Goal: Task Accomplishment & Management: Manage account settings

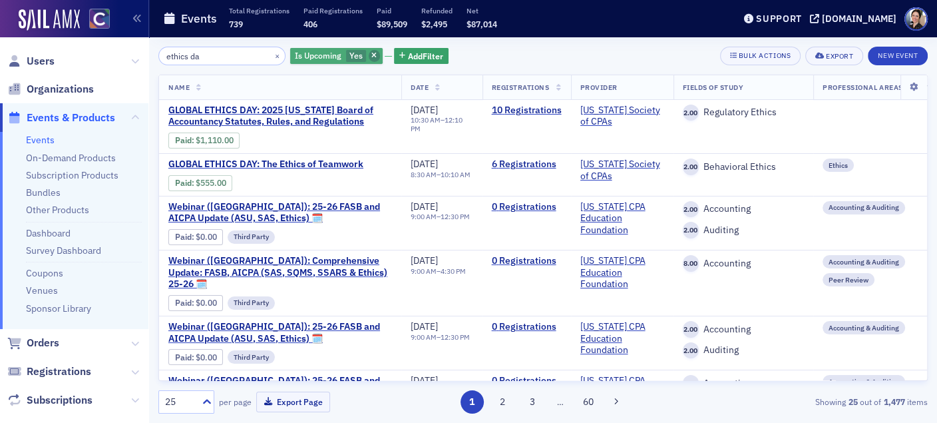
click at [369, 54] on span "button" at bounding box center [375, 56] width 12 height 12
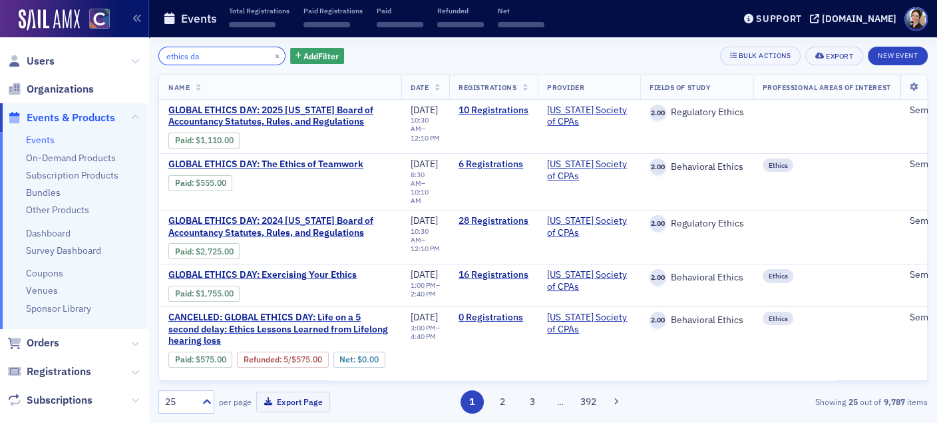
click at [214, 57] on input "ethics da" at bounding box center [221, 56] width 127 height 19
click at [307, 59] on span "Add Filter" at bounding box center [321, 56] width 35 height 12
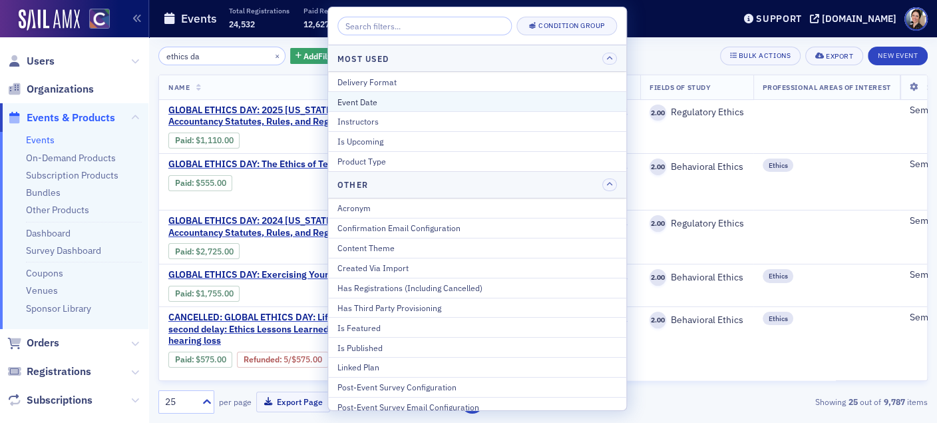
click at [376, 104] on div "Event Date" at bounding box center [477, 102] width 280 height 12
select select "7"
select select "2025"
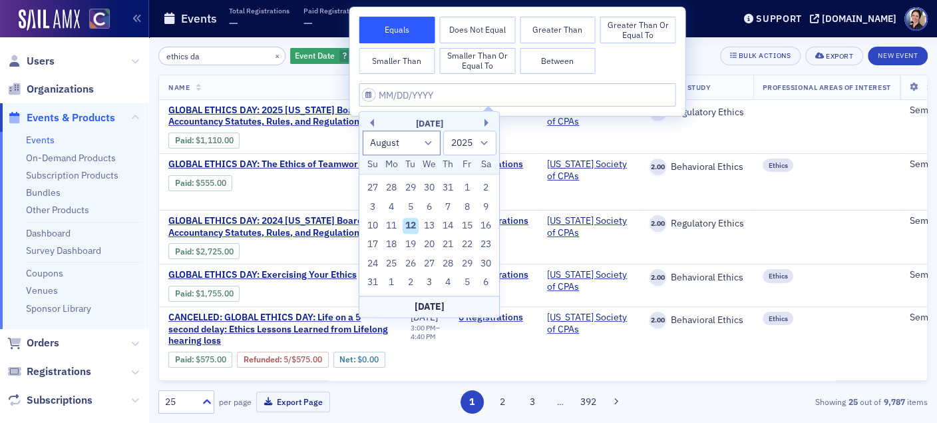
click at [409, 227] on div "12" at bounding box center [411, 226] width 16 height 16
type input "[DATE]"
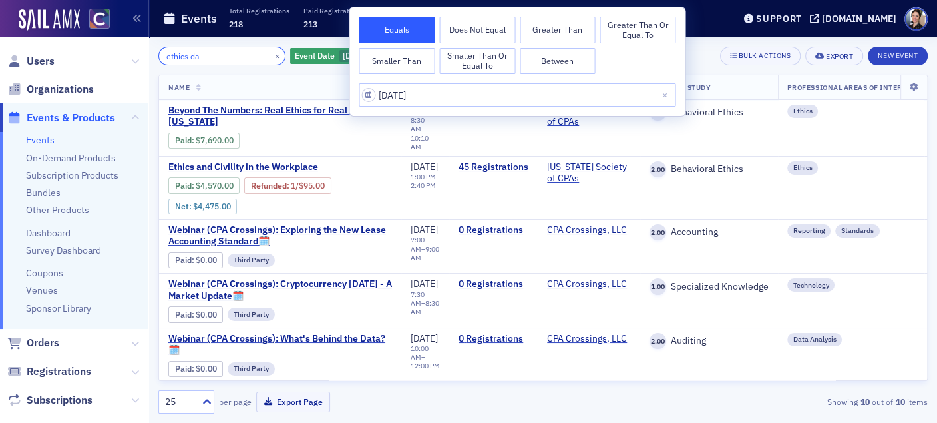
click at [219, 55] on input "ethics da" at bounding box center [221, 56] width 127 height 19
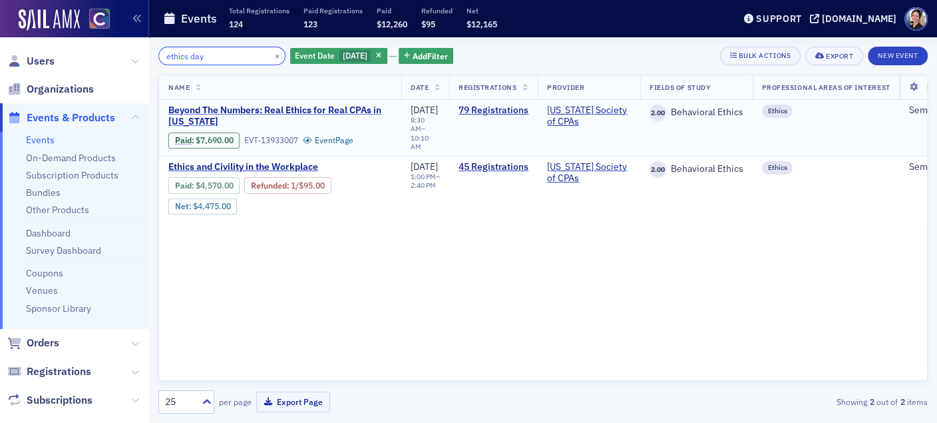
type input "ethics day"
click at [266, 112] on span "Beyond The Numbers: Real Ethics for Real CPAs in [US_STATE]" at bounding box center [280, 115] width 224 height 23
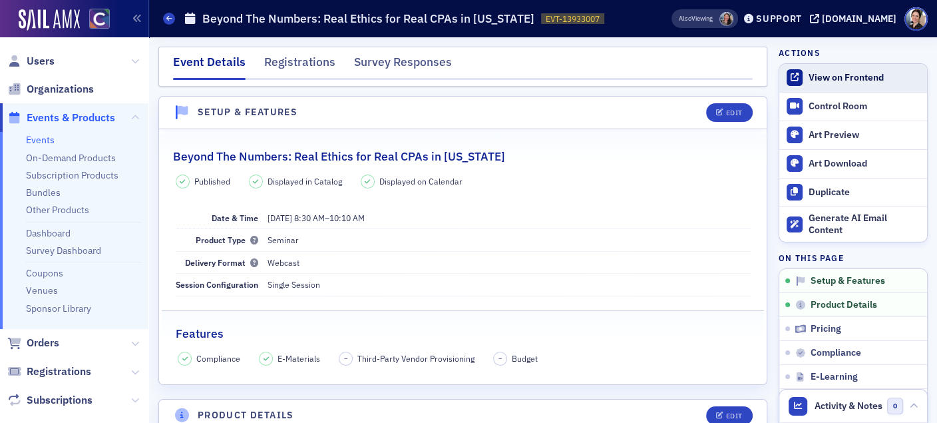
click at [853, 77] on div "View on Frontend" at bounding box center [865, 78] width 112 height 12
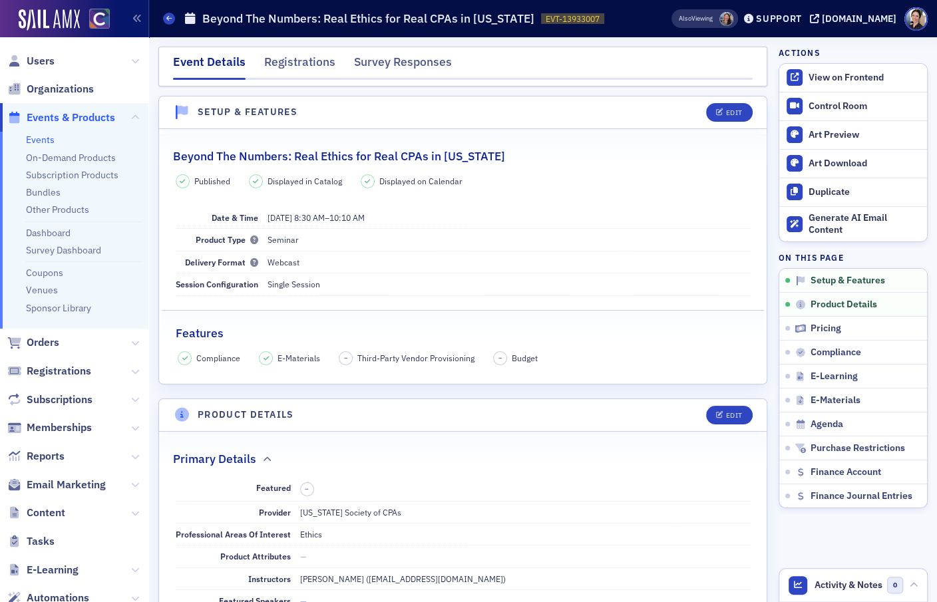
click at [56, 59] on span "Users" at bounding box center [74, 61] width 148 height 29
click at [45, 59] on span "Users" at bounding box center [41, 61] width 28 height 15
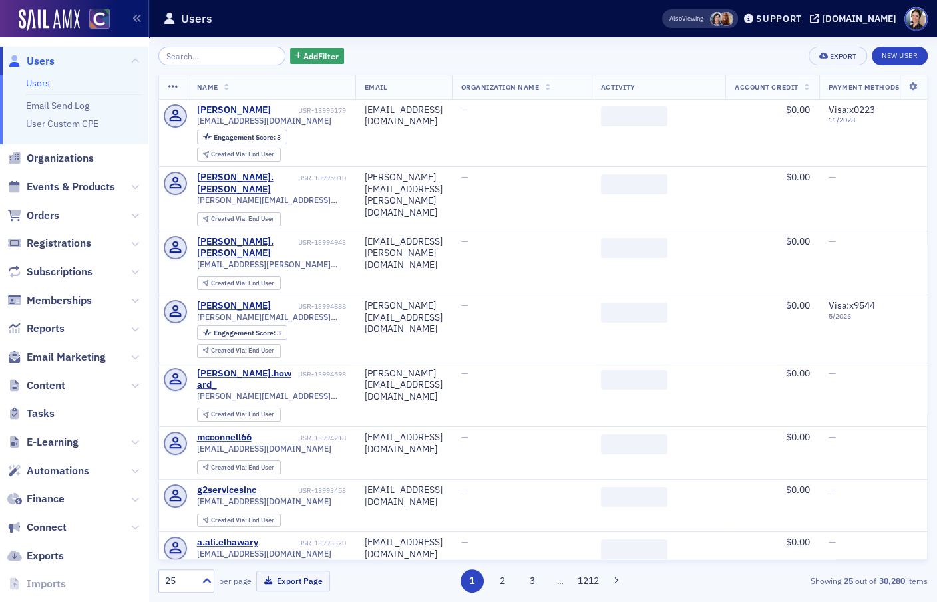
click at [248, 59] on input "search" at bounding box center [221, 56] width 127 height 19
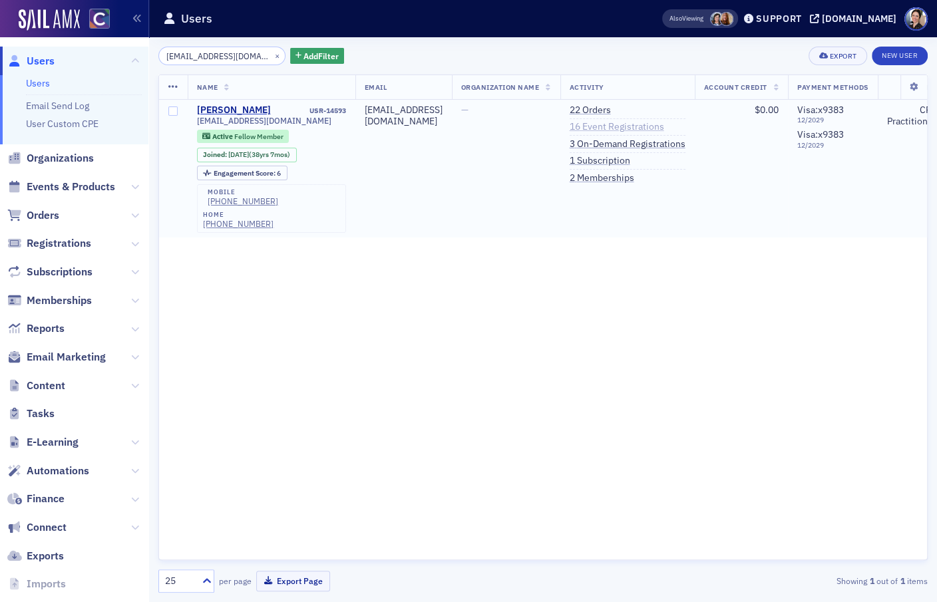
type input "[EMAIL_ADDRESS][DOMAIN_NAME]"
click at [630, 128] on link "16 Event Registrations" at bounding box center [617, 127] width 95 height 12
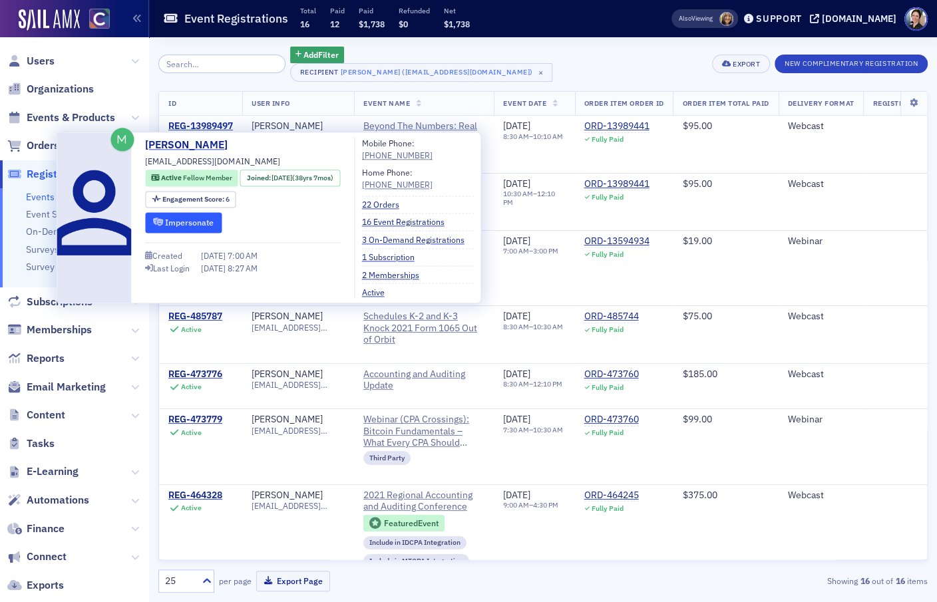
click at [198, 222] on button "Impersonate" at bounding box center [183, 222] width 77 height 21
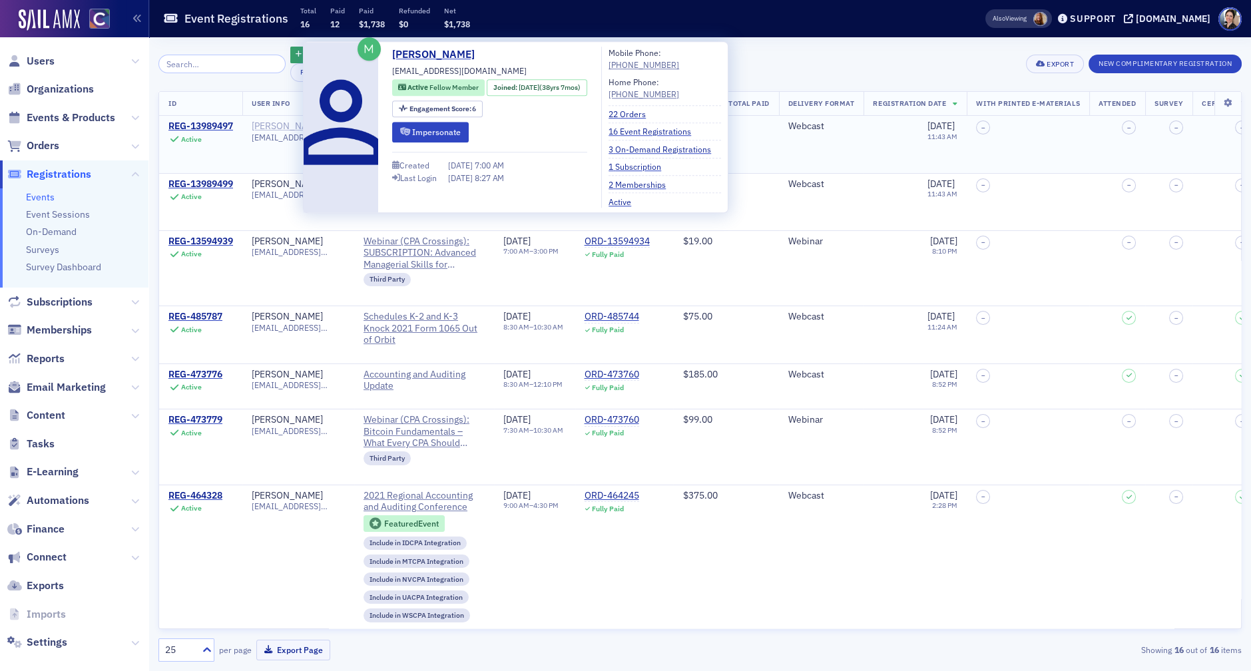
click at [271, 128] on div "[PERSON_NAME]" at bounding box center [287, 126] width 71 height 12
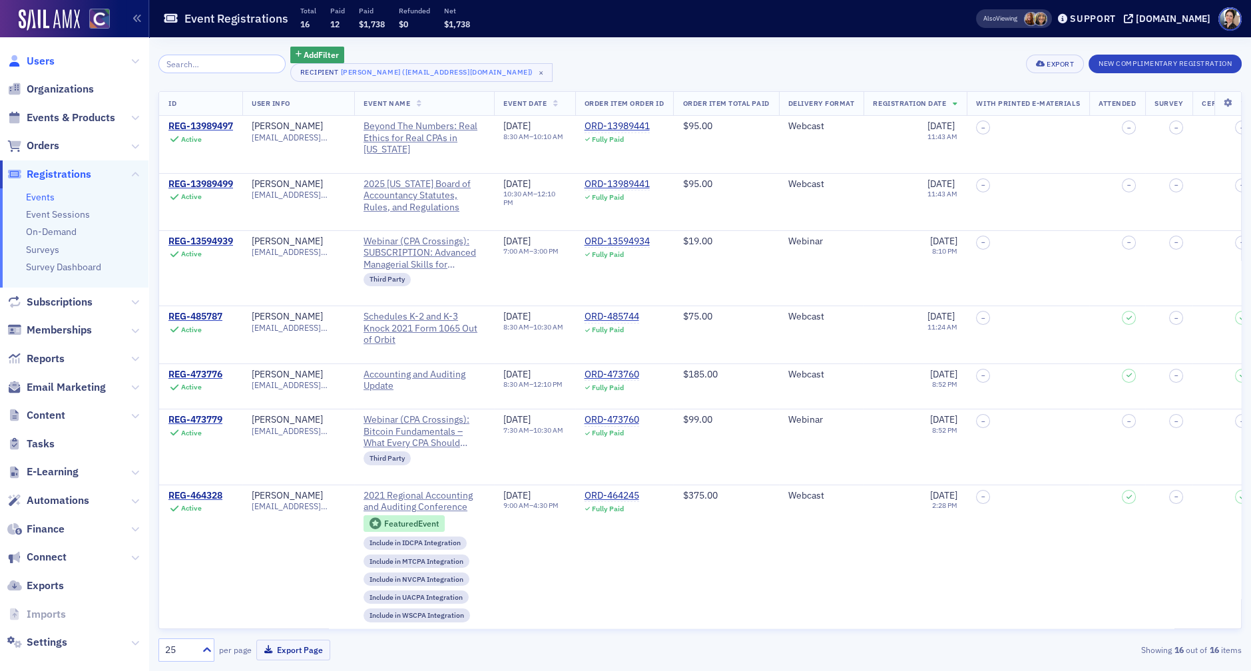
click at [52, 61] on span "Users" at bounding box center [41, 61] width 28 height 15
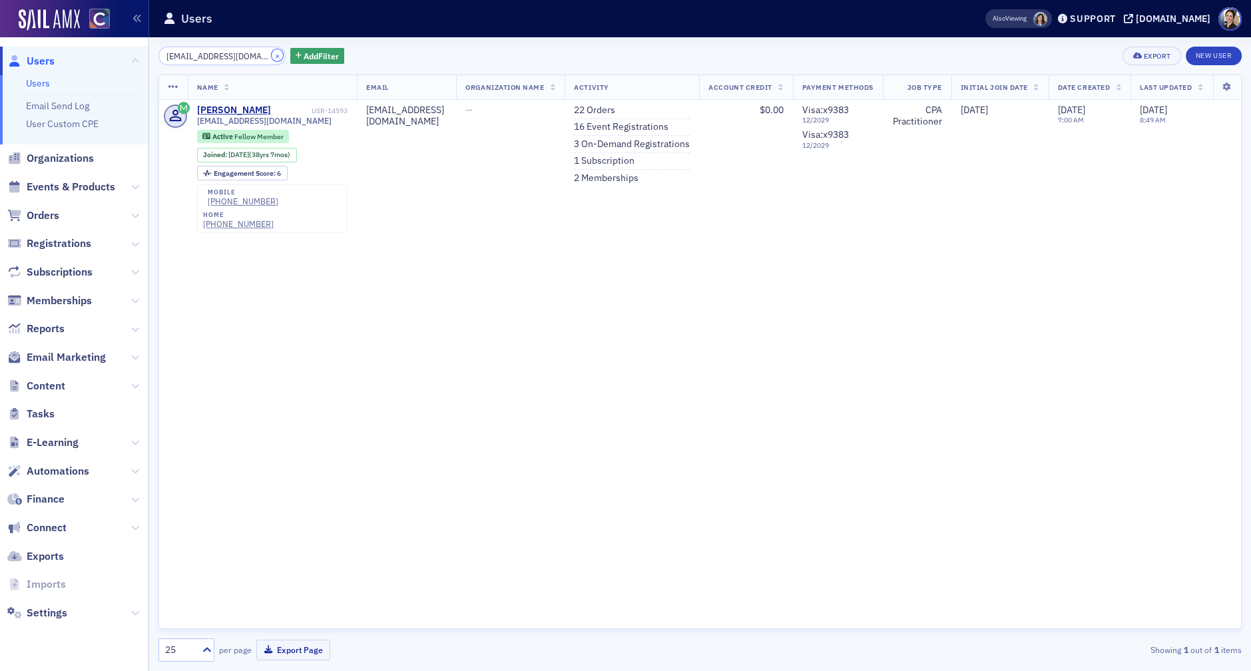
click at [272, 56] on button "×" at bounding box center [278, 55] width 12 height 12
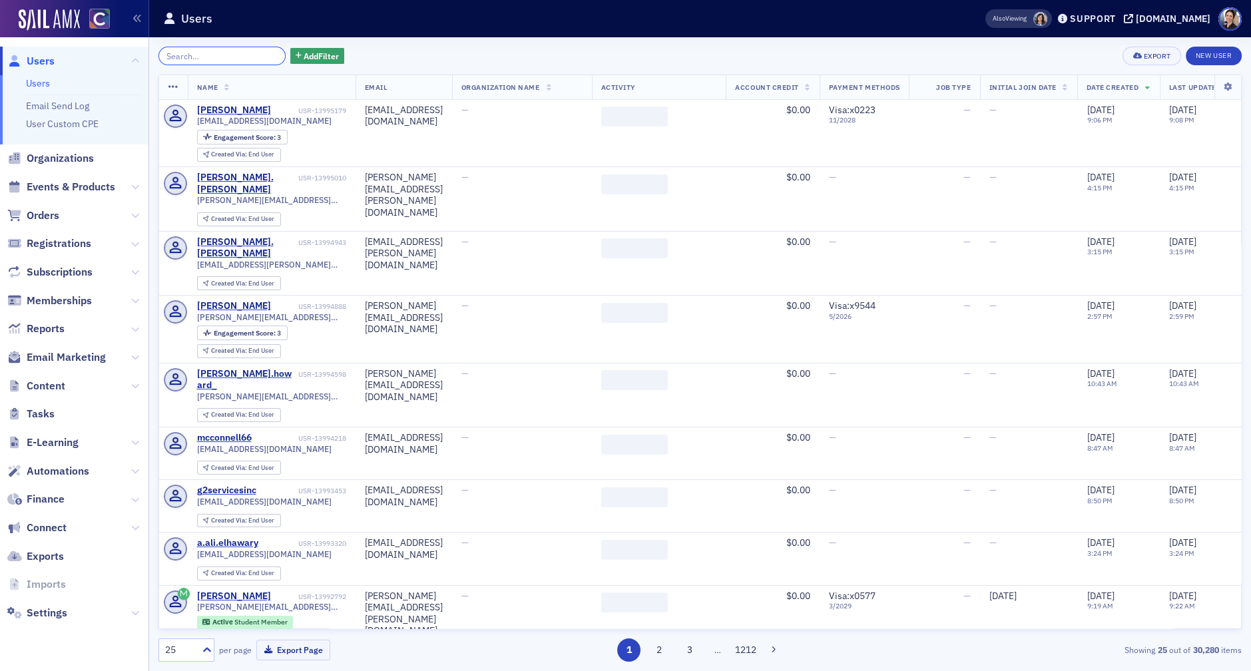
click at [230, 58] on input "search" at bounding box center [221, 56] width 127 height 19
paste input "[EMAIL_ADDRESS][DOMAIN_NAME]"
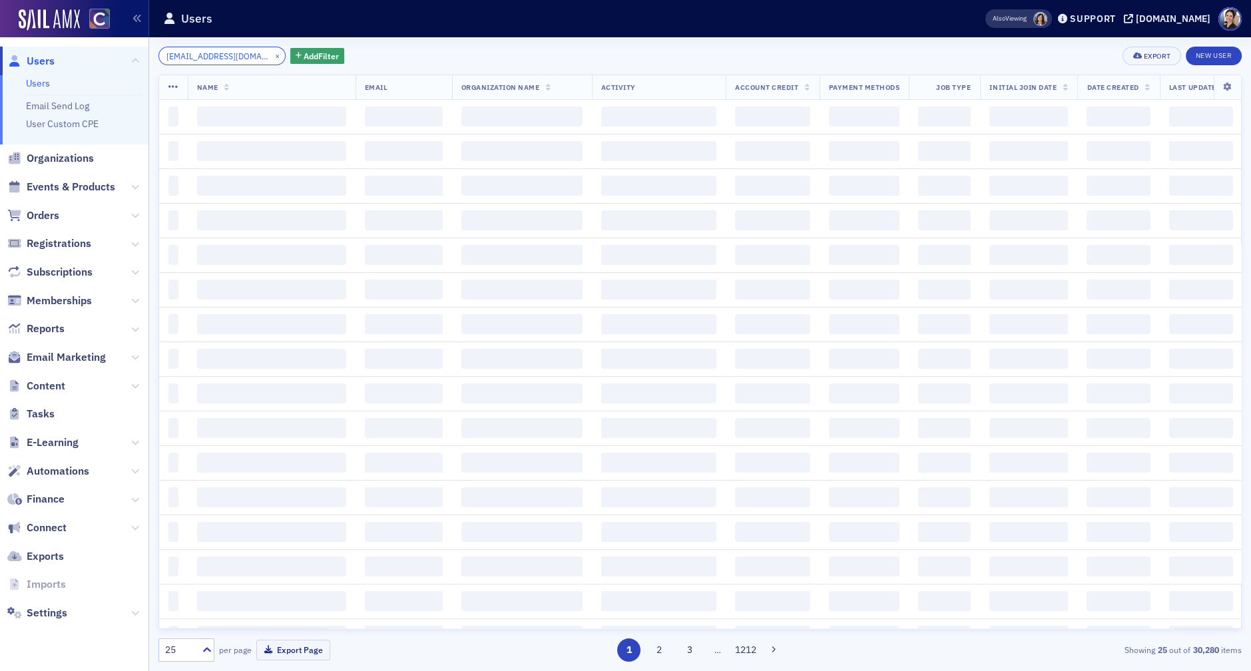
scroll to position [0, 27]
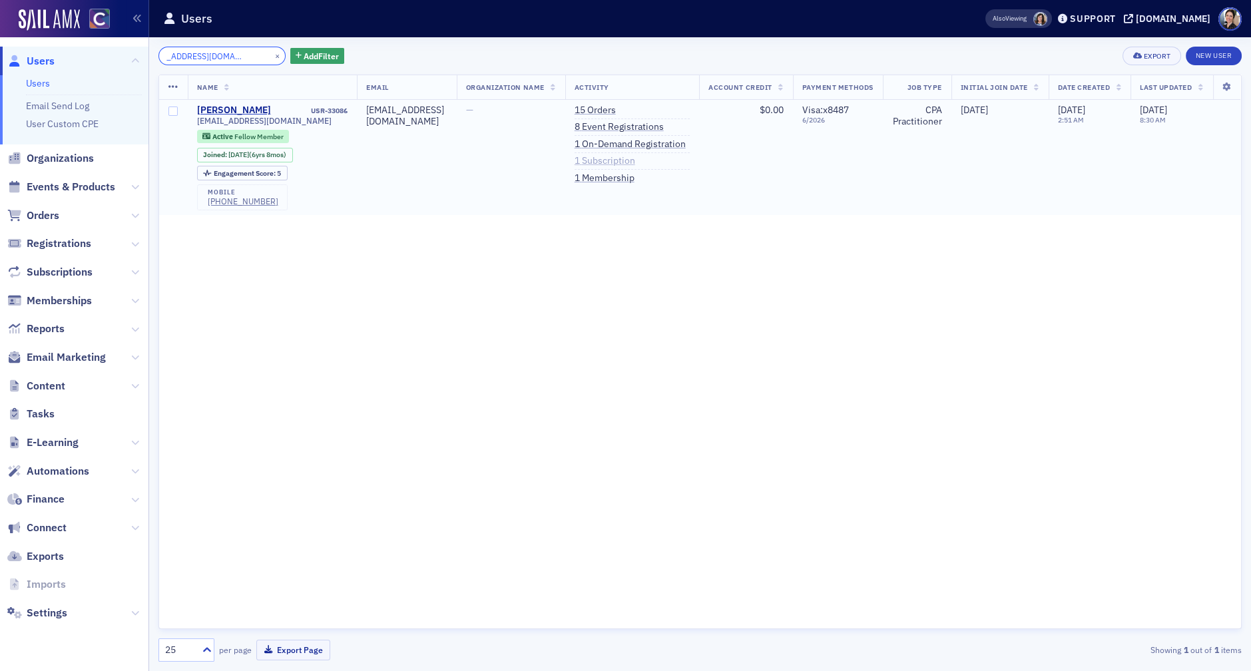
type input "[EMAIL_ADDRESS][DOMAIN_NAME]"
click at [635, 165] on link "1 Subscription" at bounding box center [604, 161] width 61 height 12
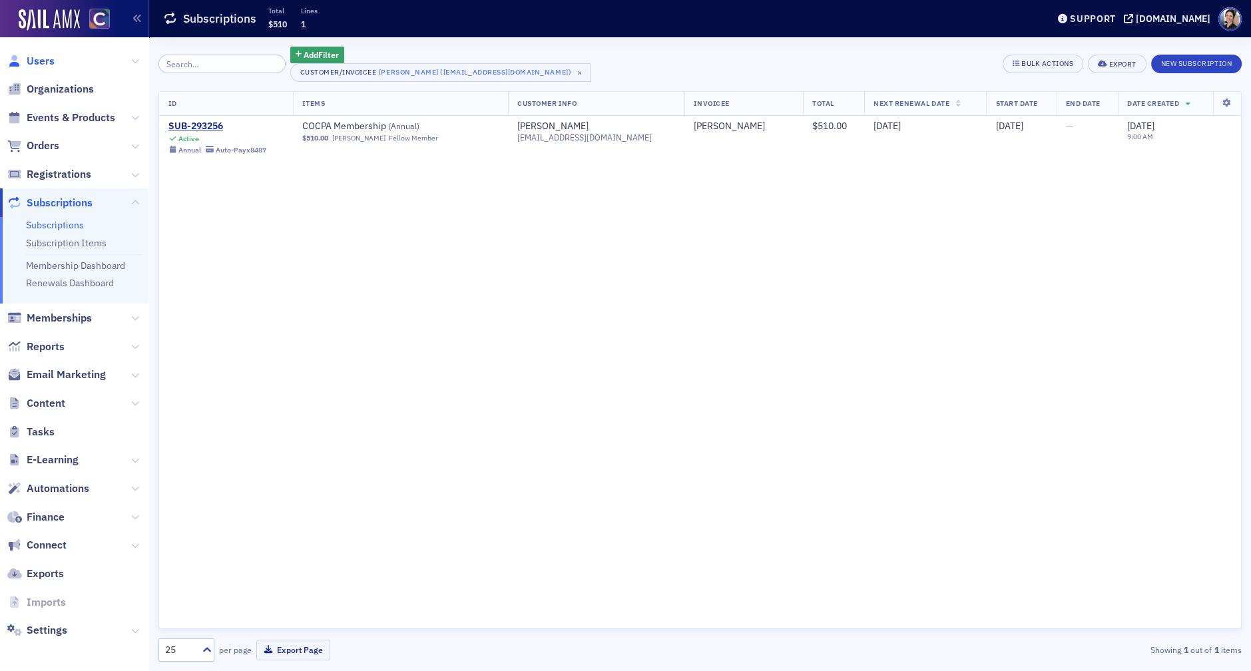
click at [38, 59] on span "Users" at bounding box center [41, 61] width 28 height 15
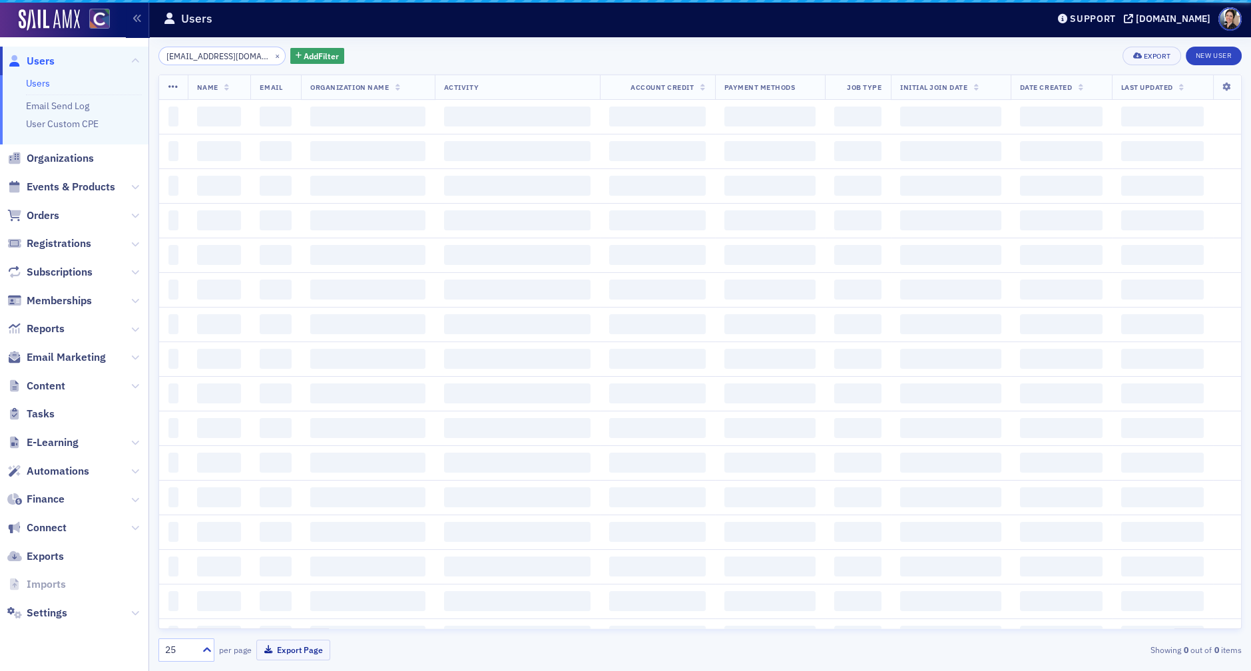
scroll to position [0, 27]
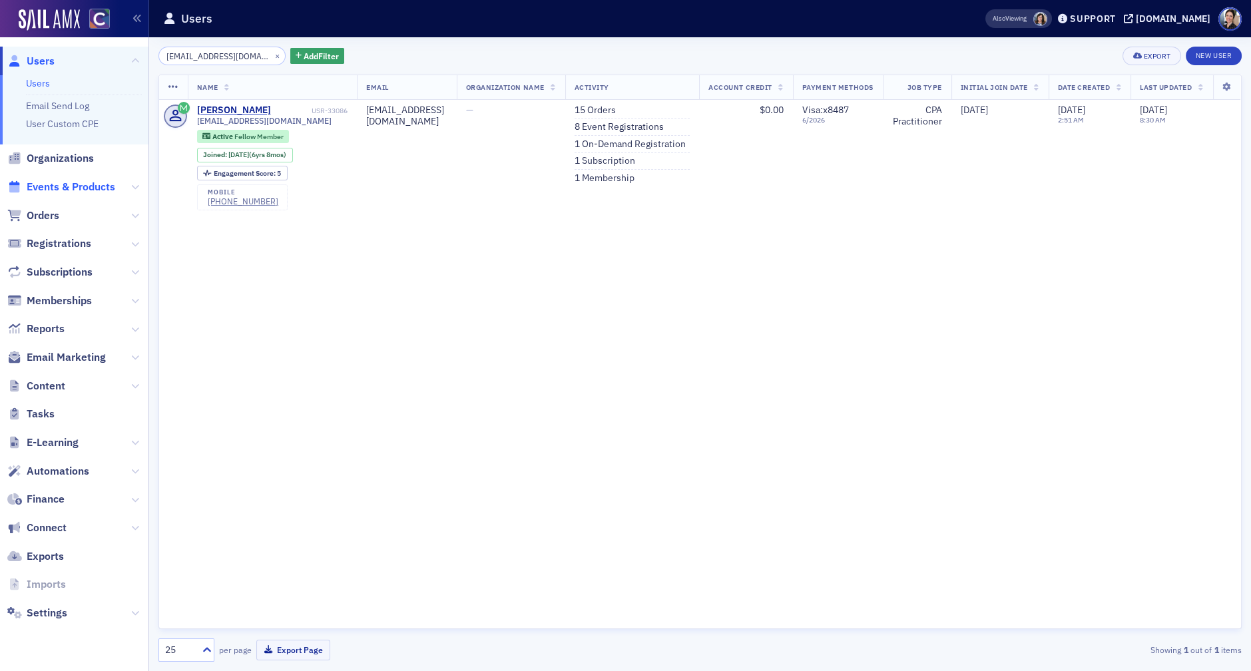
click at [81, 189] on span "Events & Products" at bounding box center [71, 187] width 89 height 15
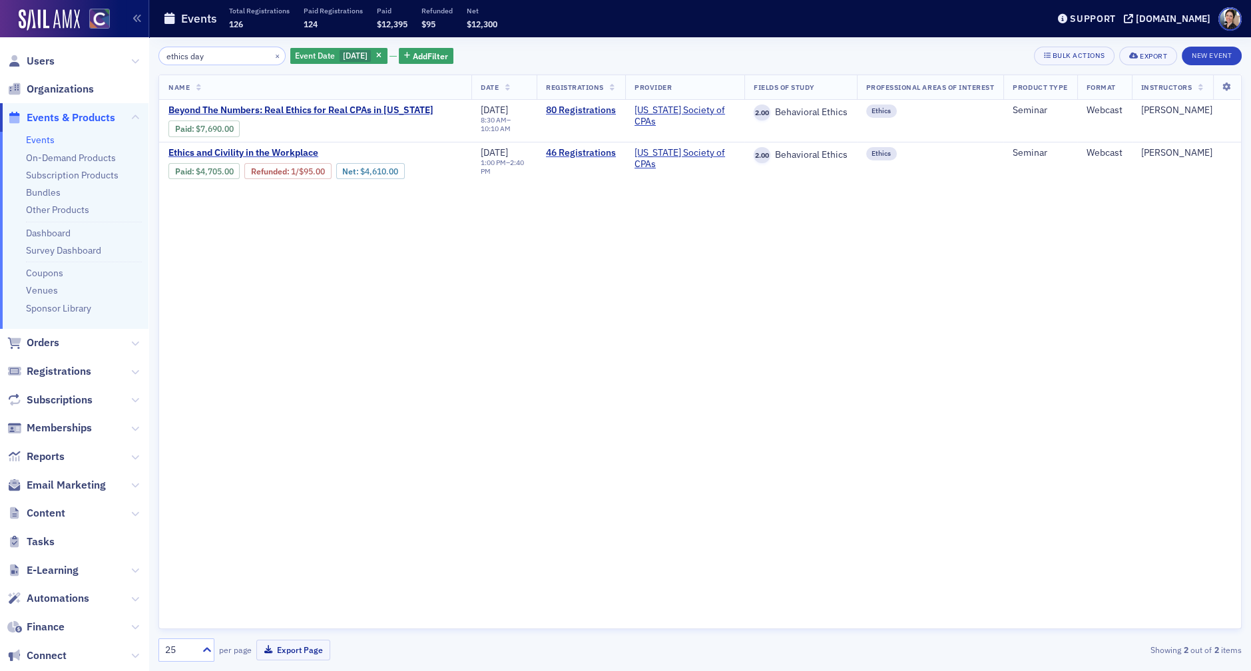
click at [72, 60] on span "Users" at bounding box center [74, 61] width 148 height 29
click at [41, 63] on span "Users" at bounding box center [41, 61] width 28 height 15
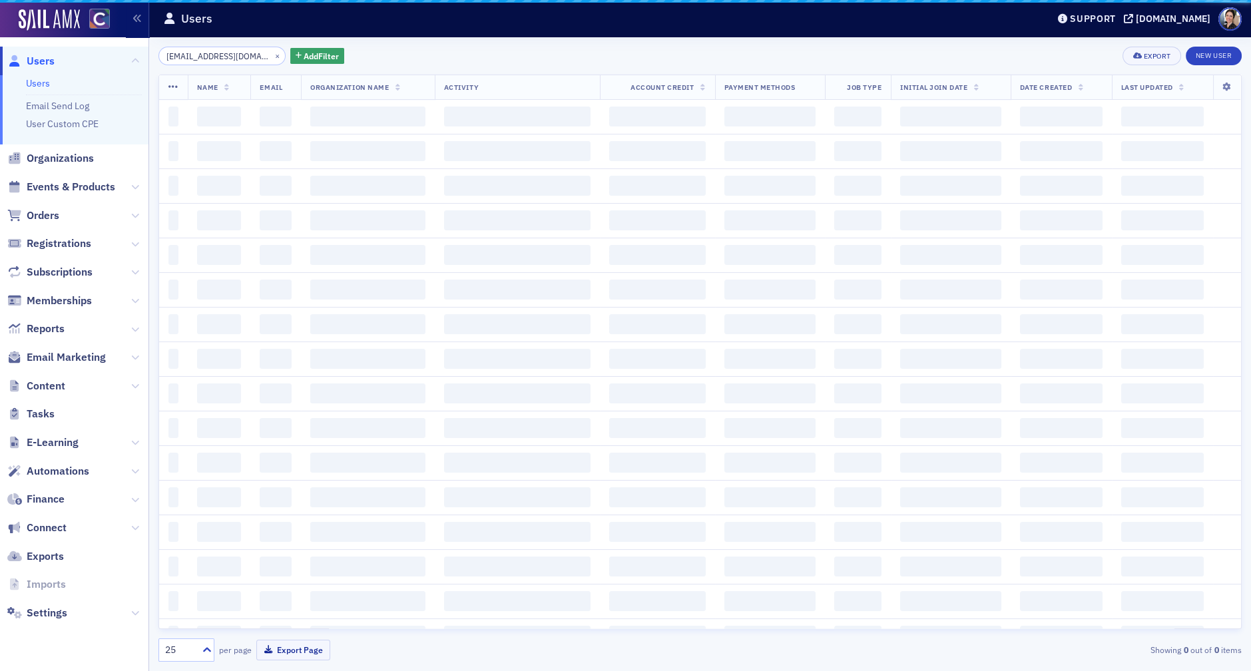
scroll to position [0, 27]
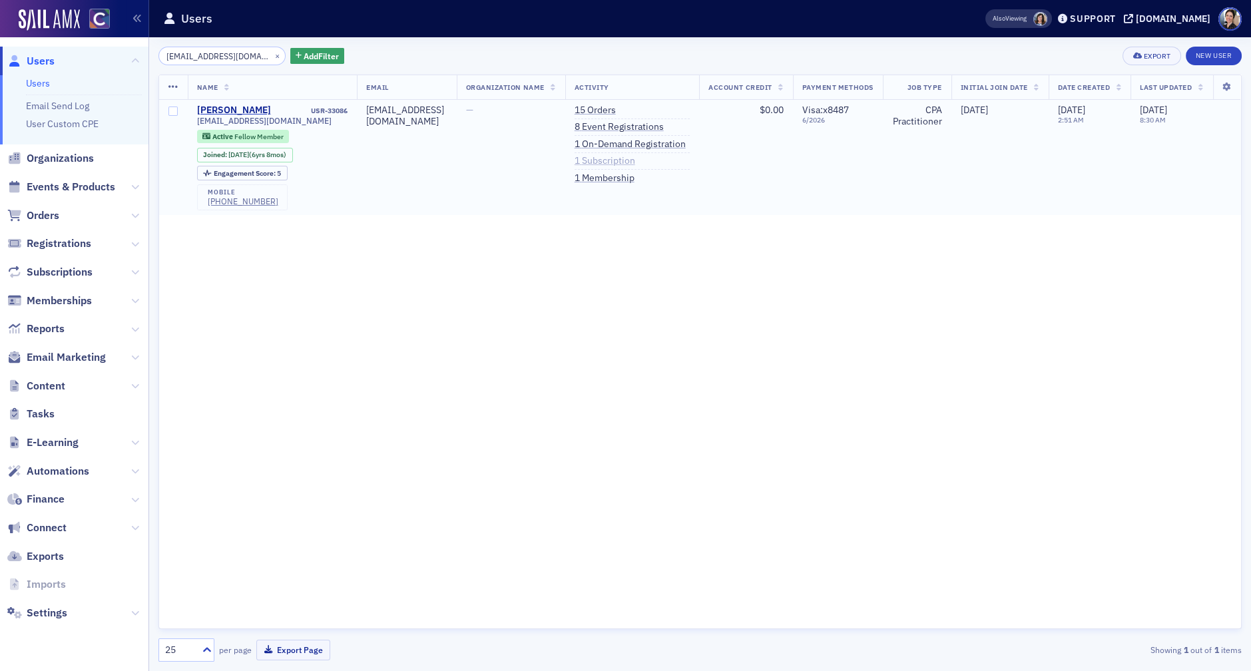
click at [635, 164] on link "1 Subscription" at bounding box center [604, 161] width 61 height 12
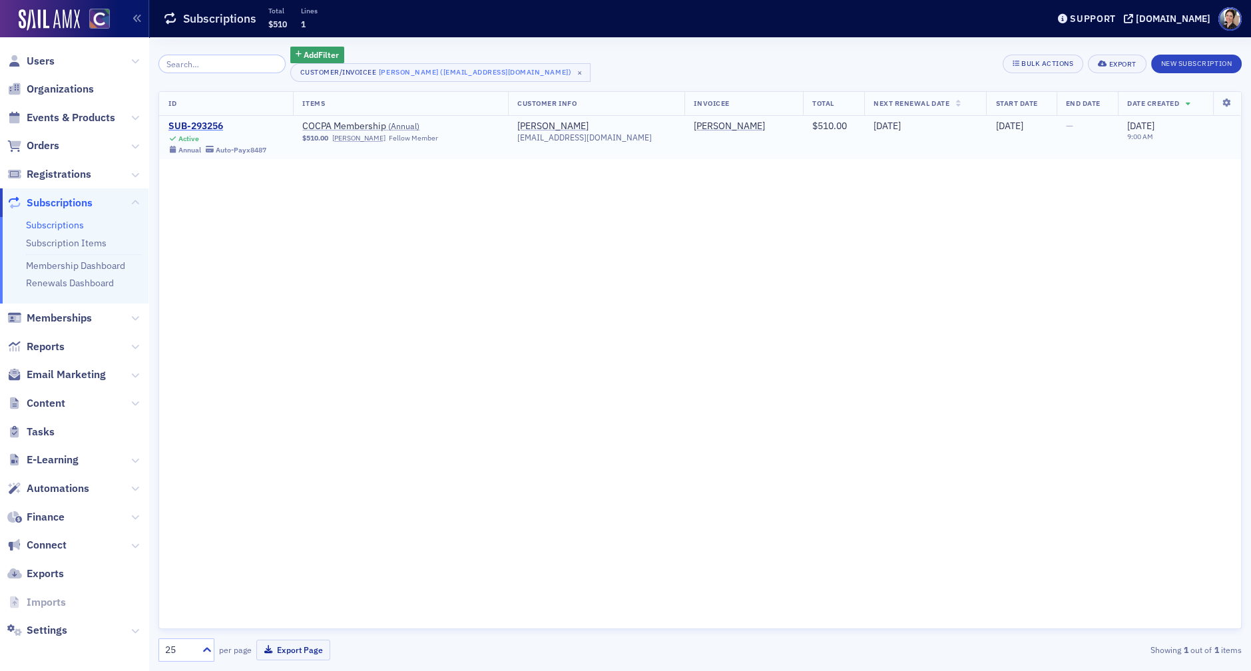
click at [208, 125] on div "SUB-293256" at bounding box center [217, 126] width 98 height 12
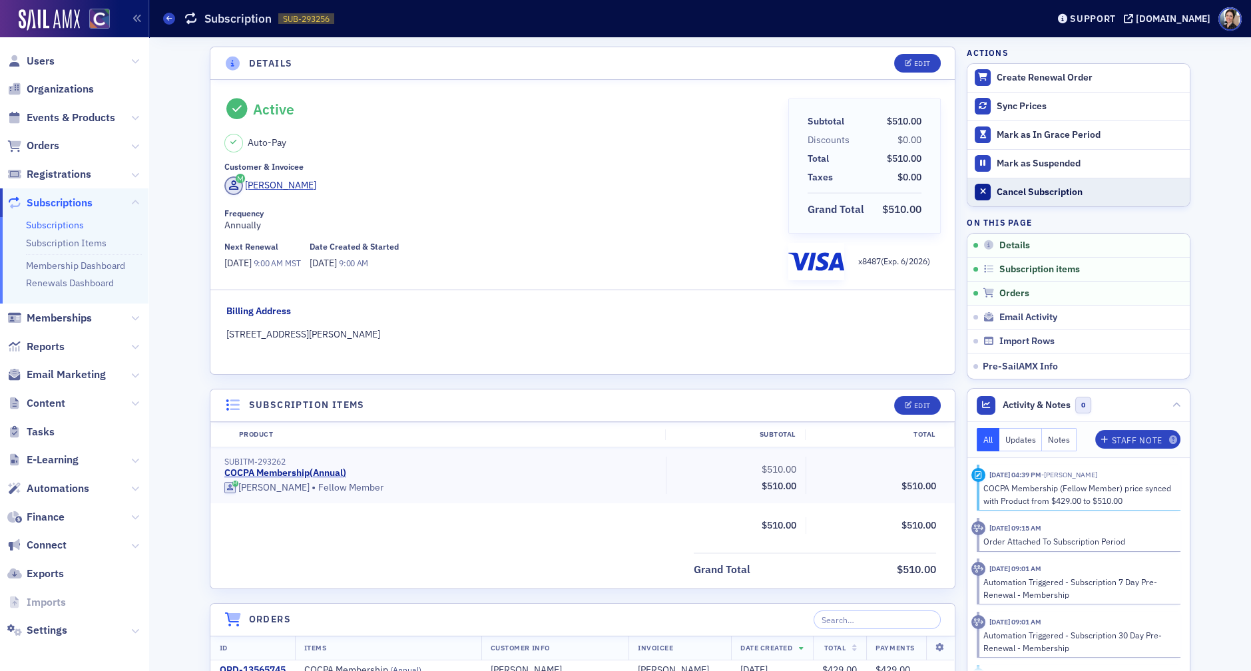
click at [936, 188] on div "Cancel Subscription" at bounding box center [1089, 192] width 186 height 12
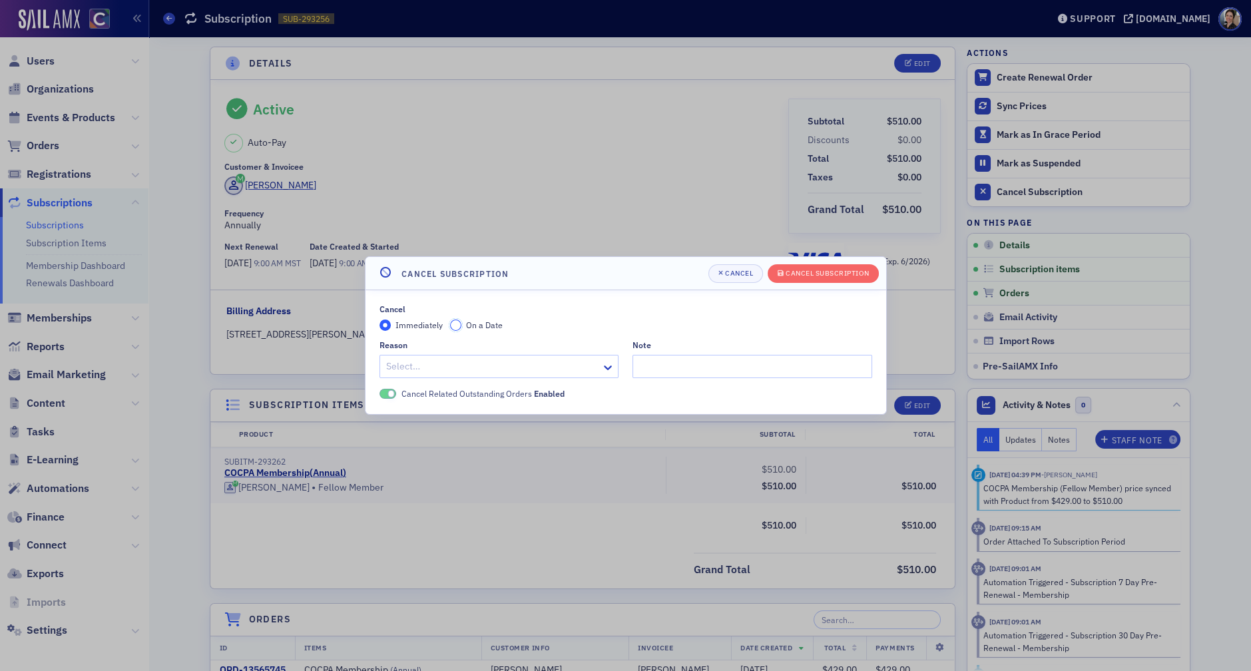
click at [456, 328] on input "On a Date" at bounding box center [456, 325] width 12 height 12
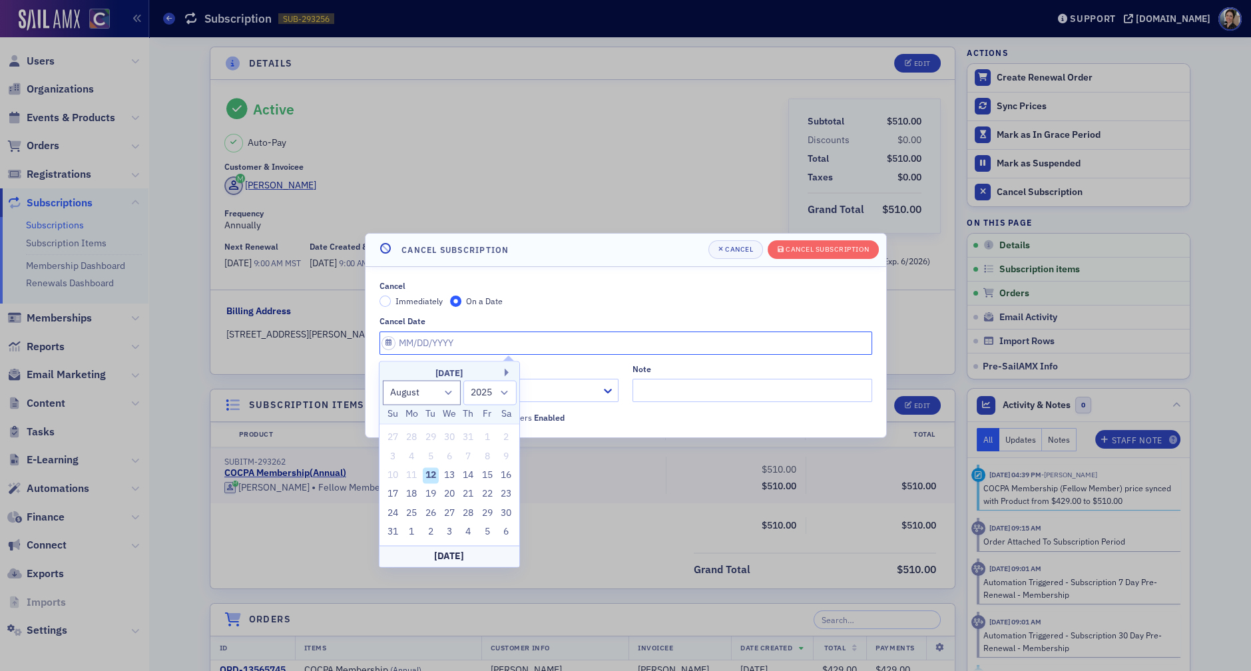
click at [465, 347] on input "Cancel Date" at bounding box center [625, 342] width 493 height 23
click at [507, 372] on button "Next Month" at bounding box center [509, 372] width 8 height 8
click at [507, 373] on button "Next Month" at bounding box center [509, 372] width 8 height 8
click at [505, 373] on button "Next Month" at bounding box center [509, 372] width 8 height 8
select select "10"
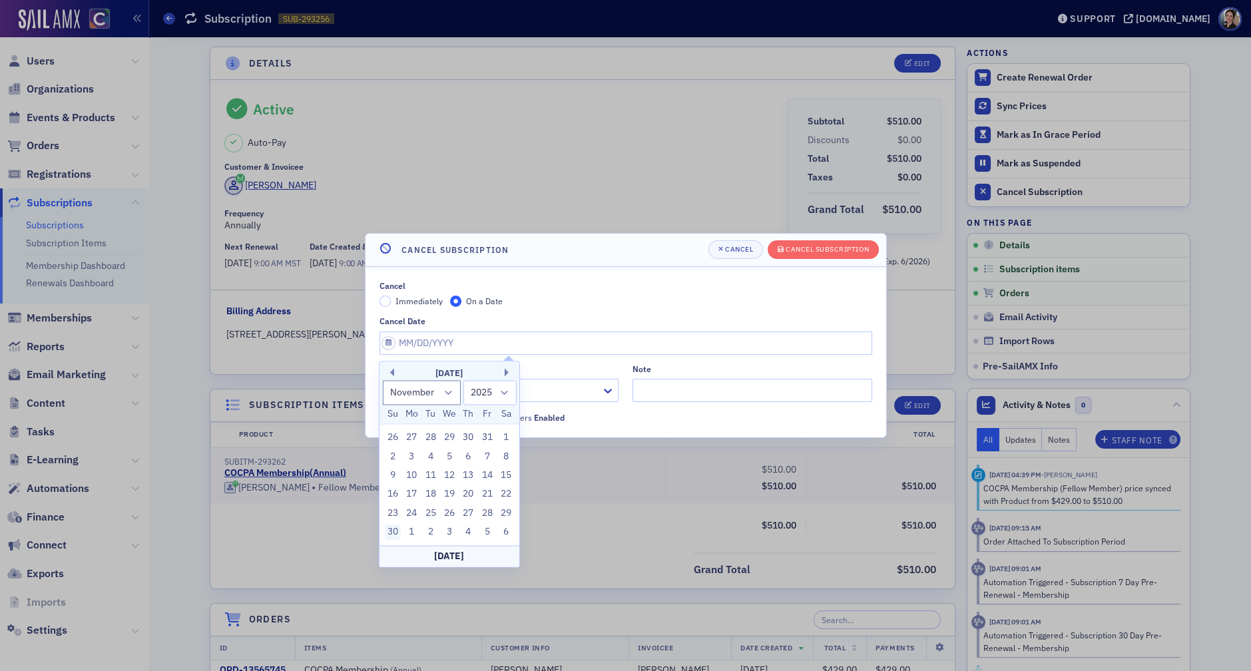
click at [391, 422] on div "30" at bounding box center [393, 532] width 16 height 16
type input "[DATE]"
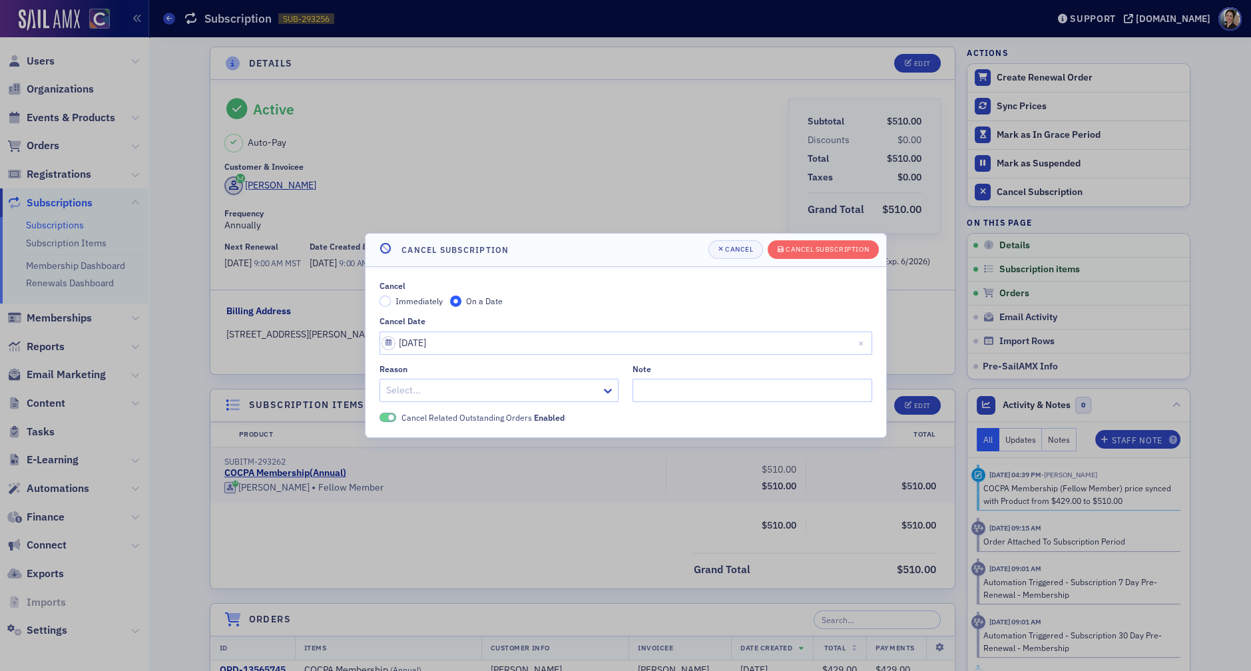
click at [523, 388] on div at bounding box center [493, 390] width 216 height 17
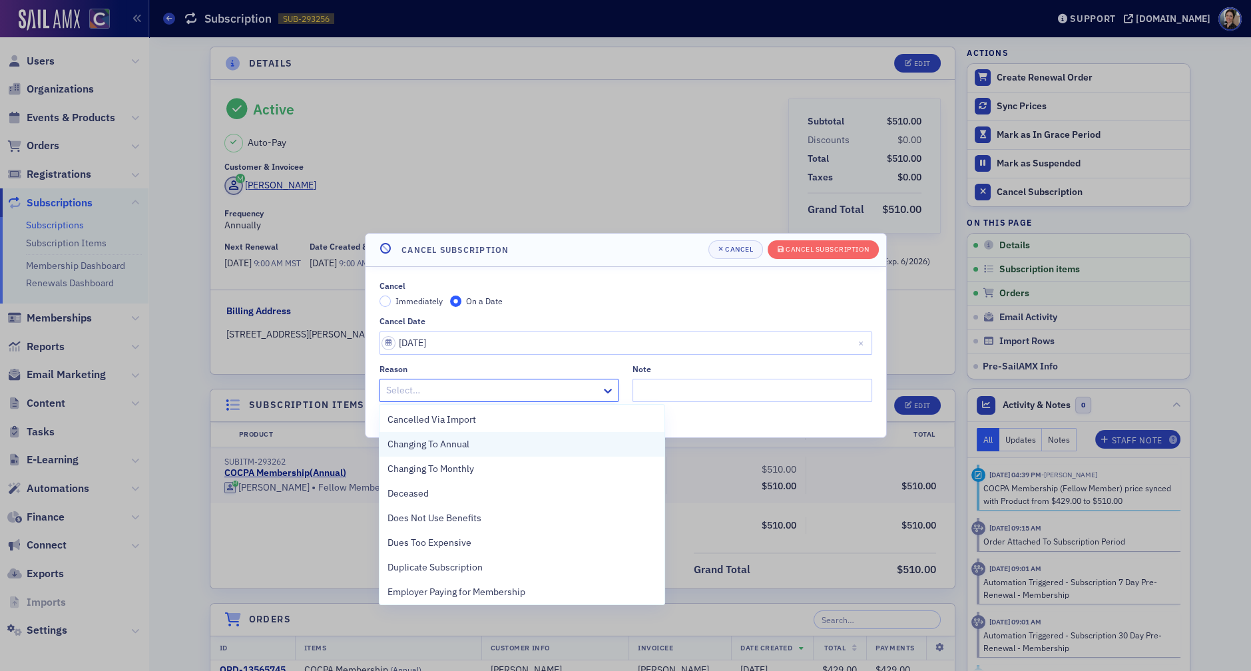
scroll to position [17, 0]
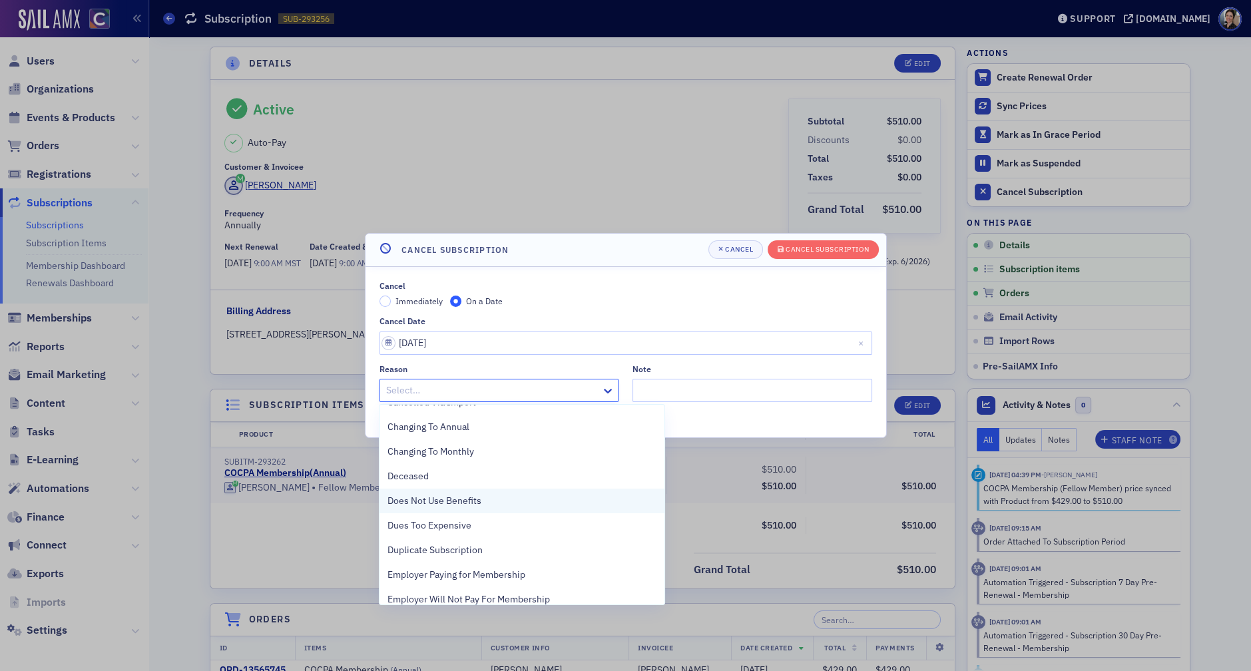
click at [465, 422] on span "Does Not Use Benefits" at bounding box center [434, 501] width 94 height 14
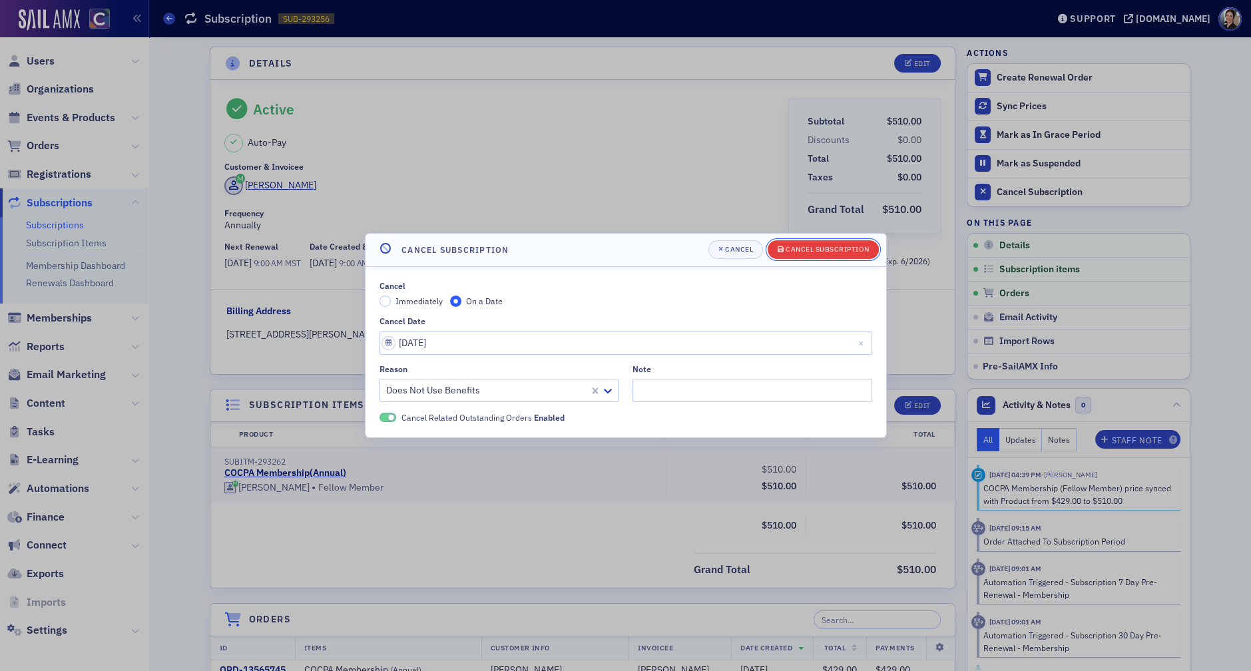
click at [847, 250] on div "Cancel Subscription" at bounding box center [826, 249] width 83 height 7
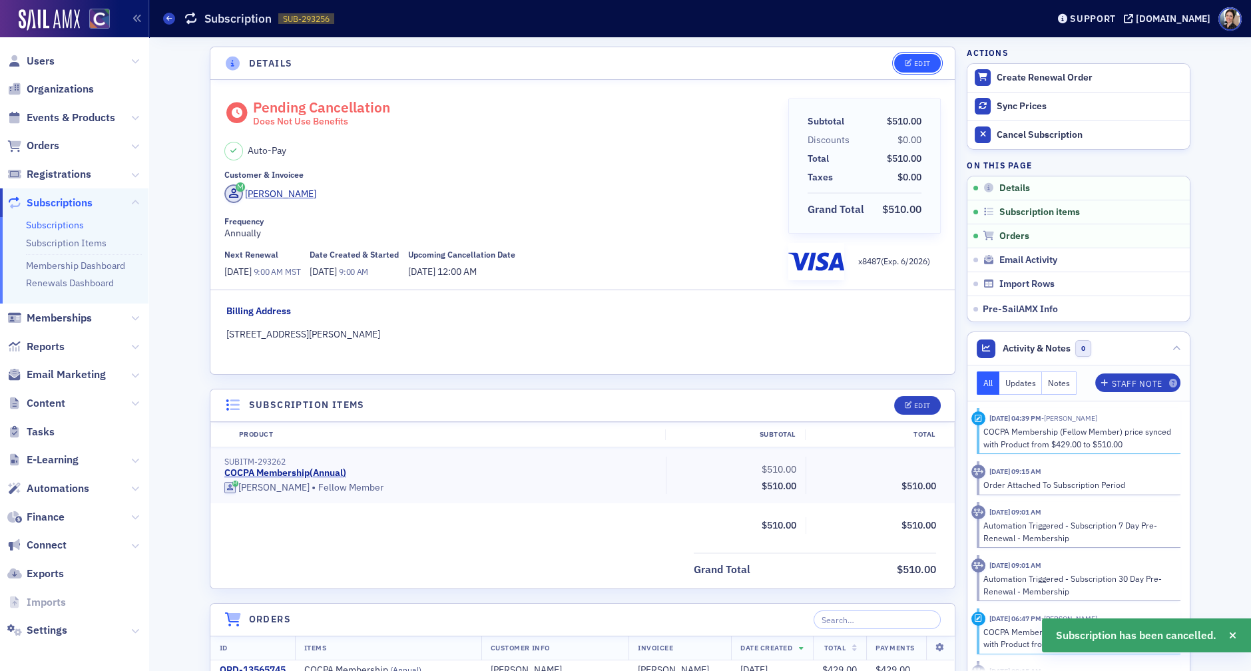
click at [924, 66] on div "Edit" at bounding box center [922, 63] width 17 height 7
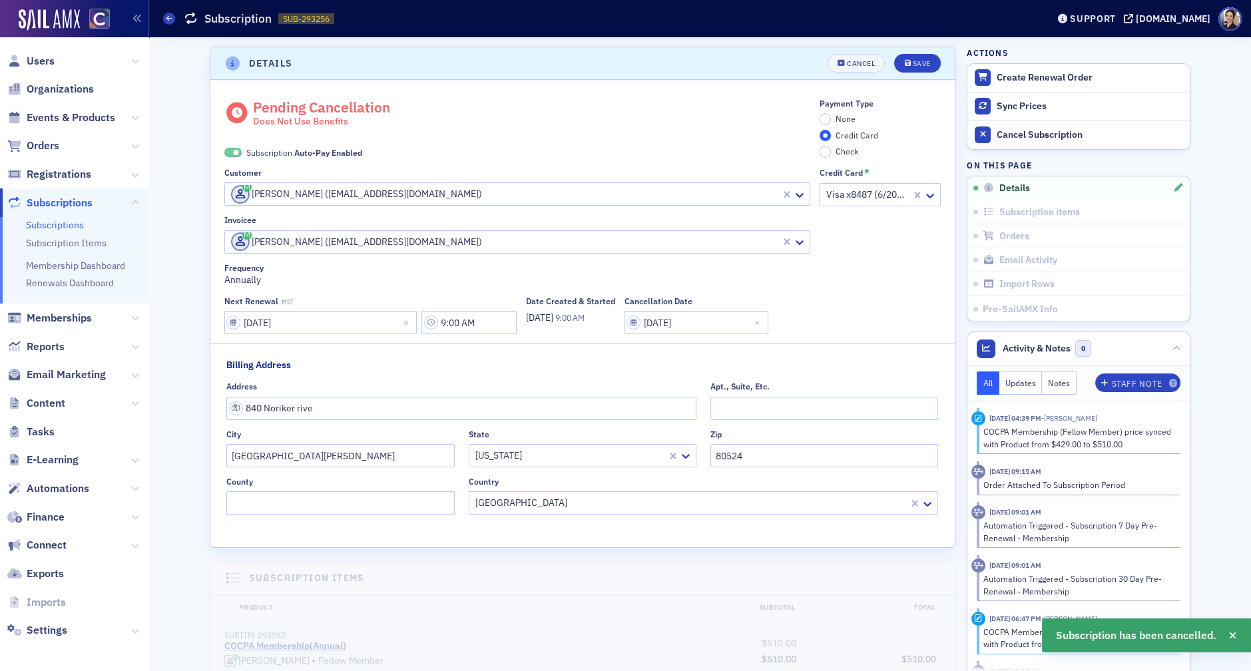
scroll to position [2, 0]
click at [847, 116] on span "None" at bounding box center [845, 116] width 20 height 11
click at [831, 116] on input "None" at bounding box center [825, 117] width 12 height 12
click at [230, 151] on span at bounding box center [232, 151] width 17 height 10
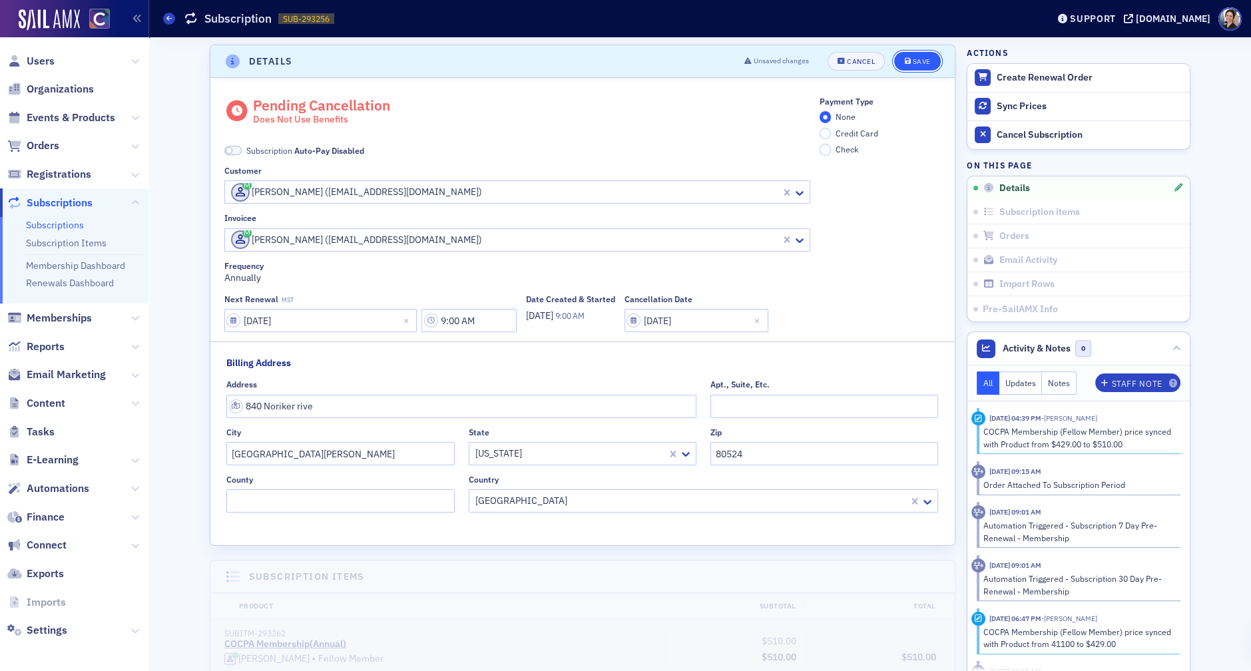
click at [924, 58] on div "Save" at bounding box center [922, 61] width 18 height 7
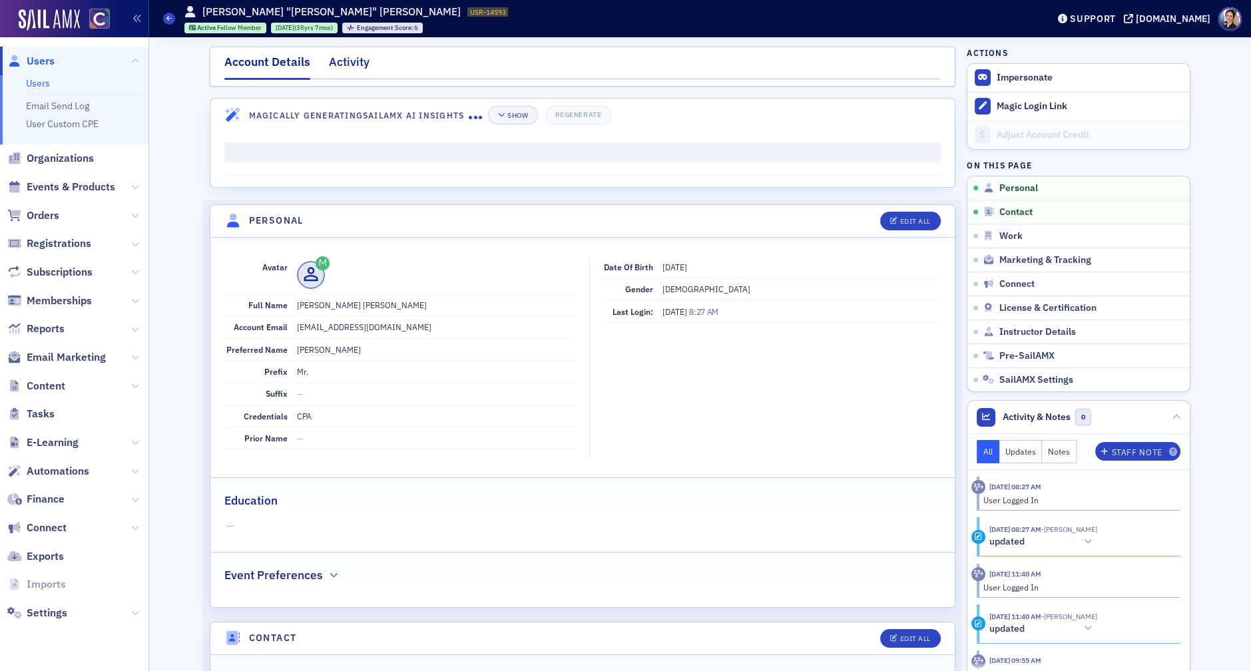
click at [347, 63] on div "Activity" at bounding box center [349, 65] width 41 height 25
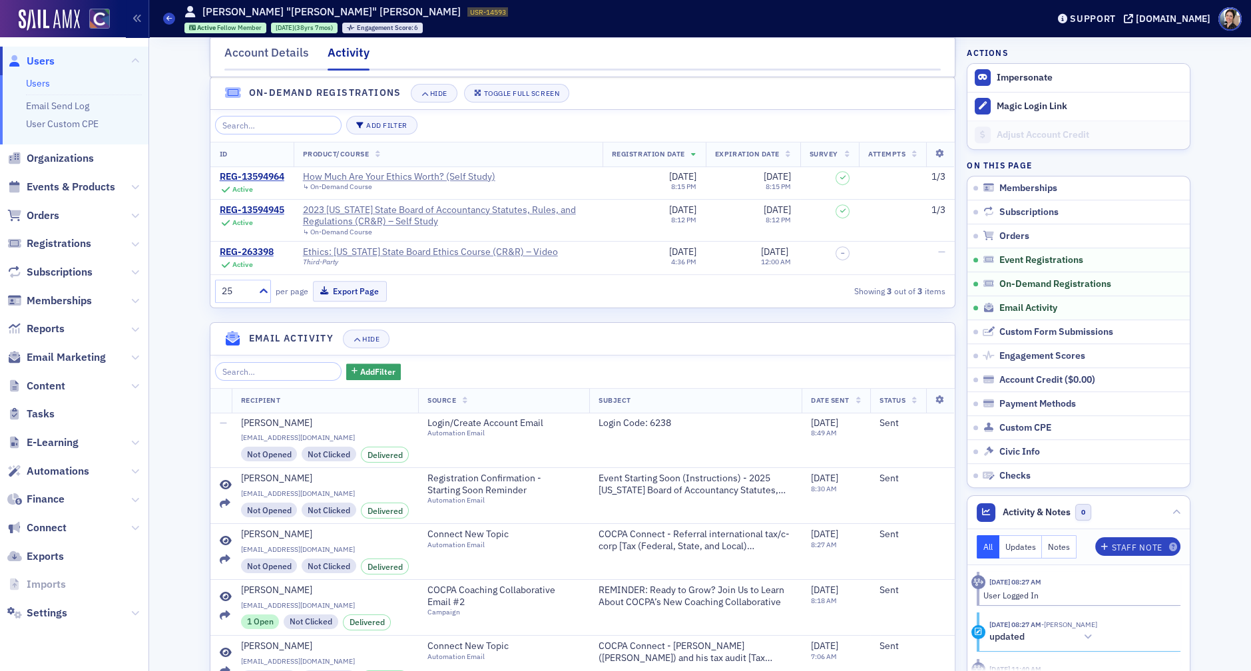
scroll to position [1325, 0]
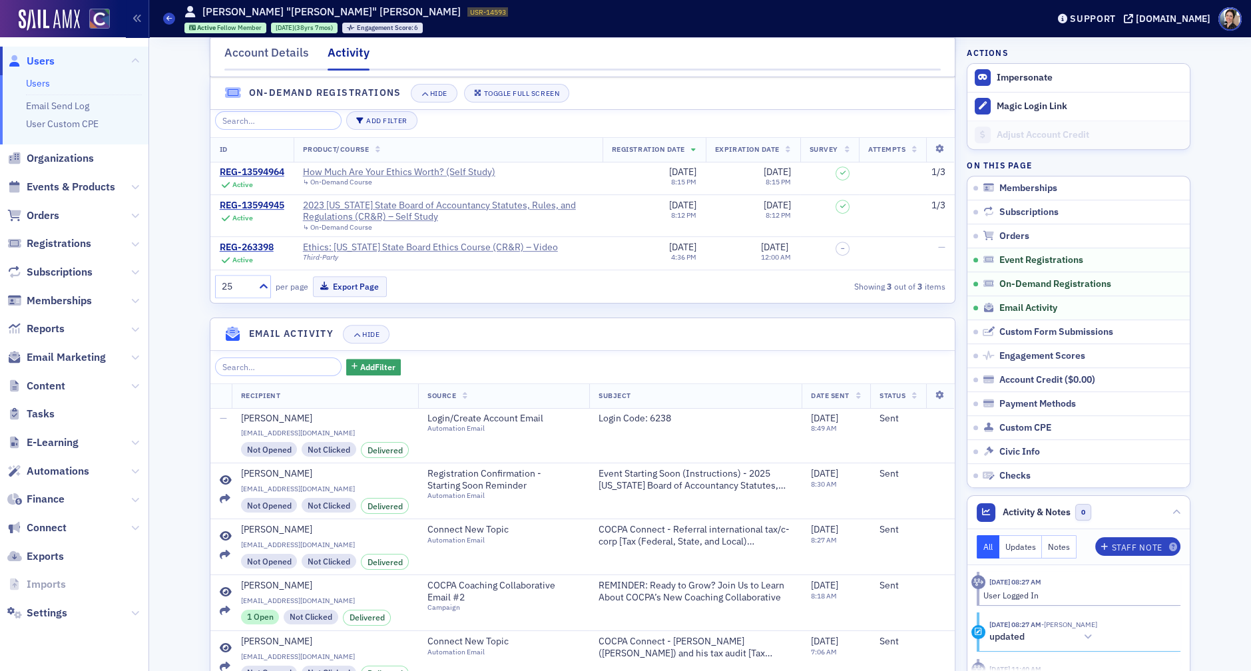
click at [53, 59] on span "Users" at bounding box center [41, 61] width 28 height 15
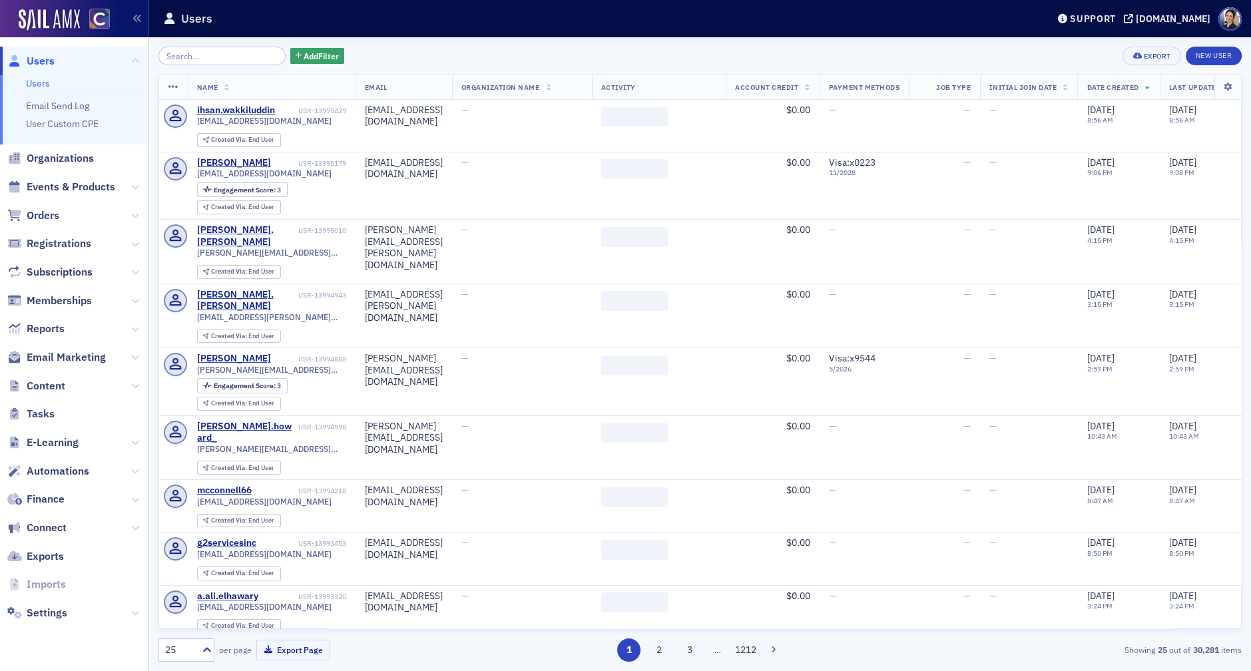
click at [219, 56] on input "search" at bounding box center [221, 56] width 127 height 19
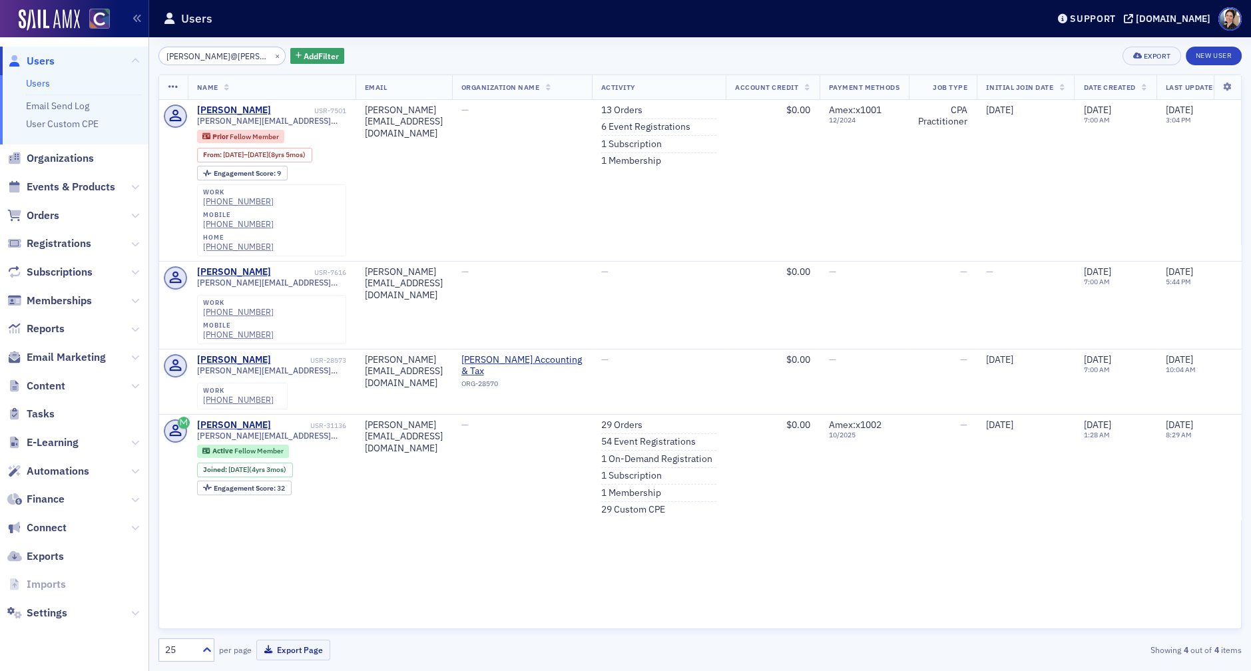
type input "nancy@nancy"
click at [691, 436] on link "54 Event Registrations" at bounding box center [648, 442] width 95 height 12
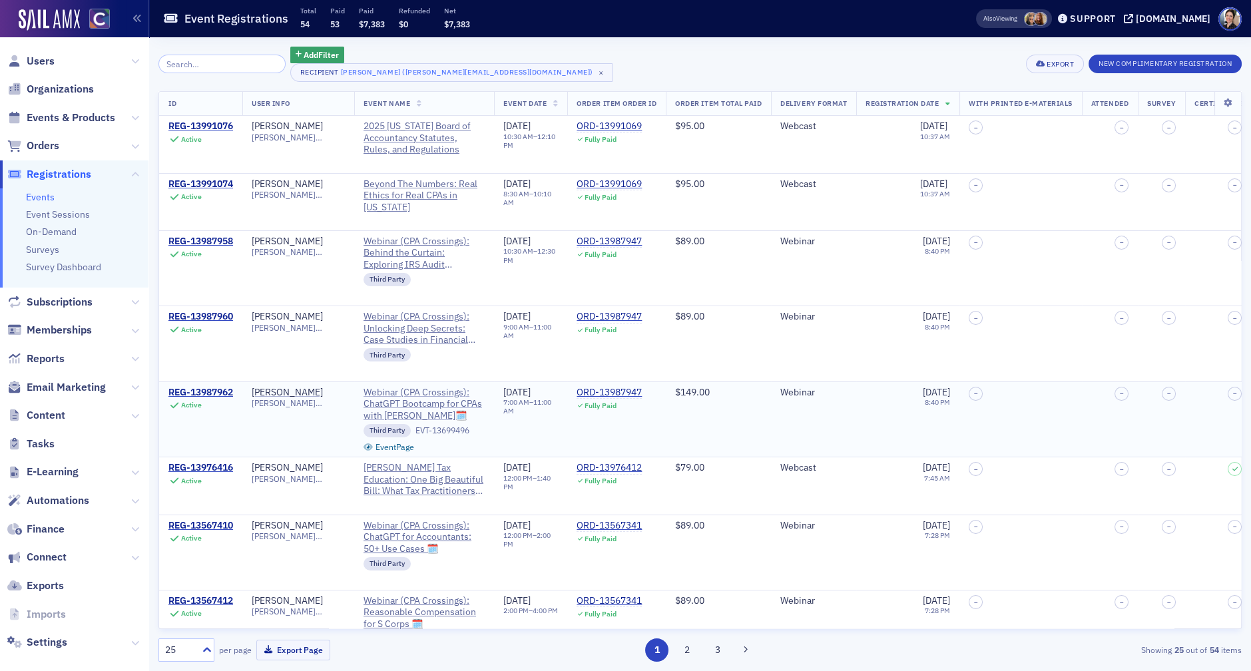
click at [392, 403] on span "Webinar (CPA Crossings): ChatGPT Bootcamp for CPAs with John Higgins🗓️" at bounding box center [423, 404] width 121 height 35
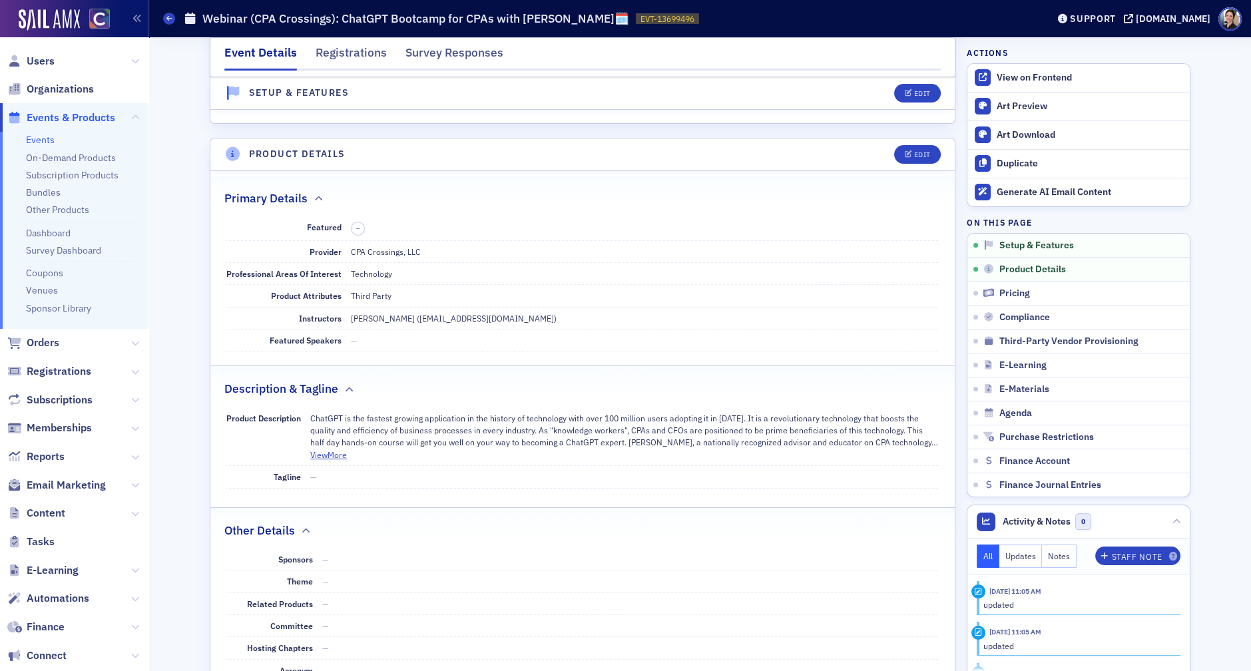
scroll to position [214, 0]
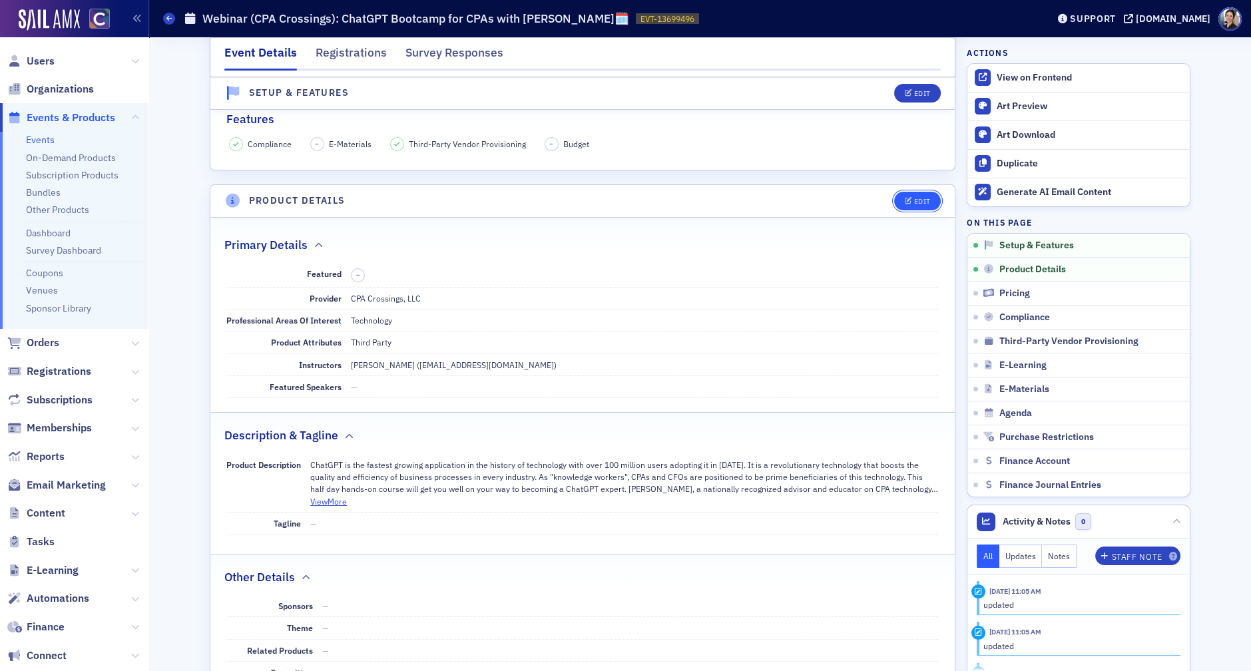
click at [922, 200] on div "Edit" at bounding box center [922, 201] width 17 height 7
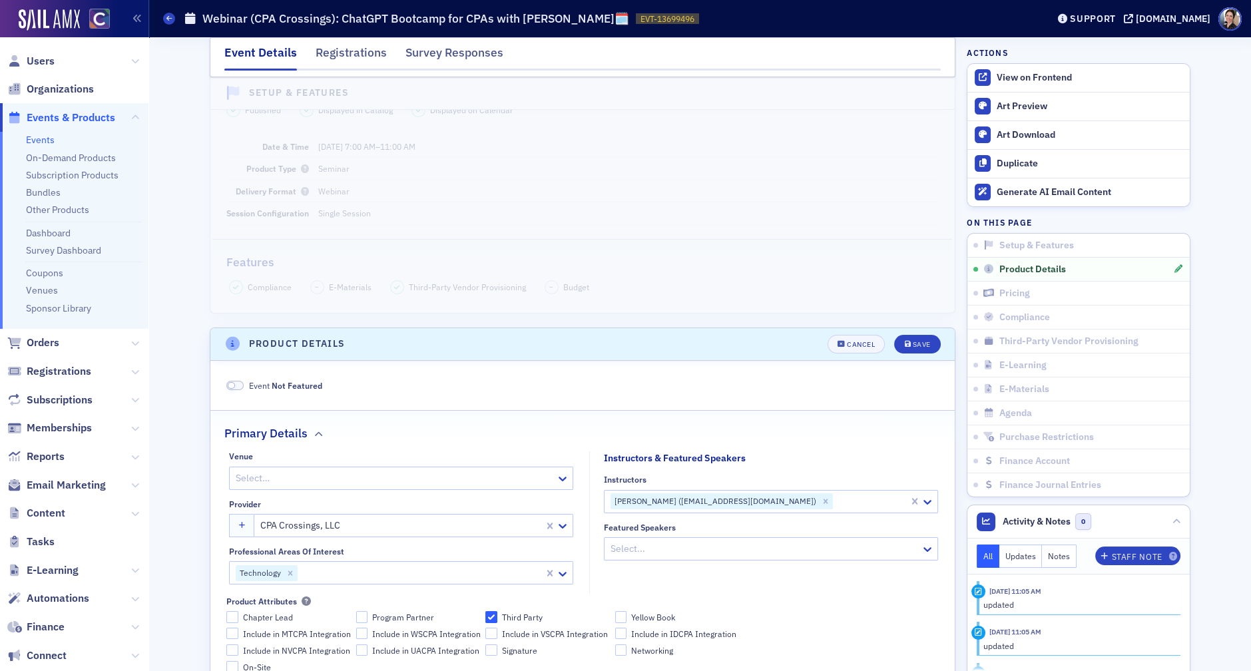
scroll to position [0, 0]
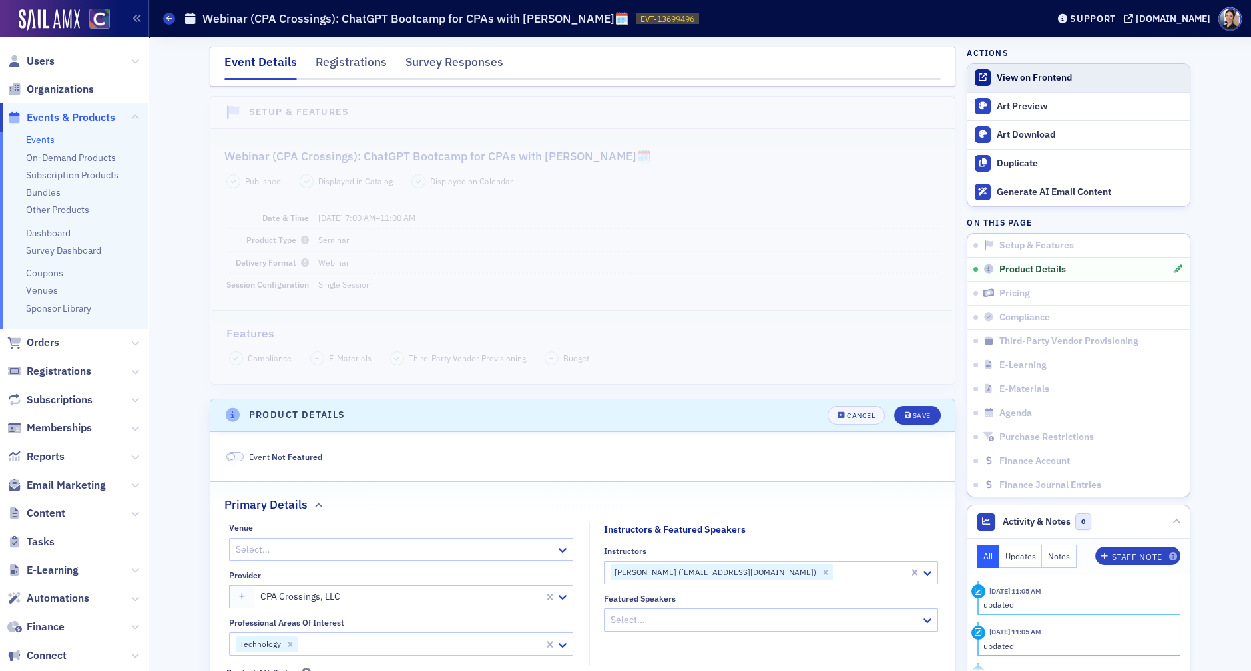
click at [1024, 75] on div "View on Frontend" at bounding box center [1089, 78] width 186 height 12
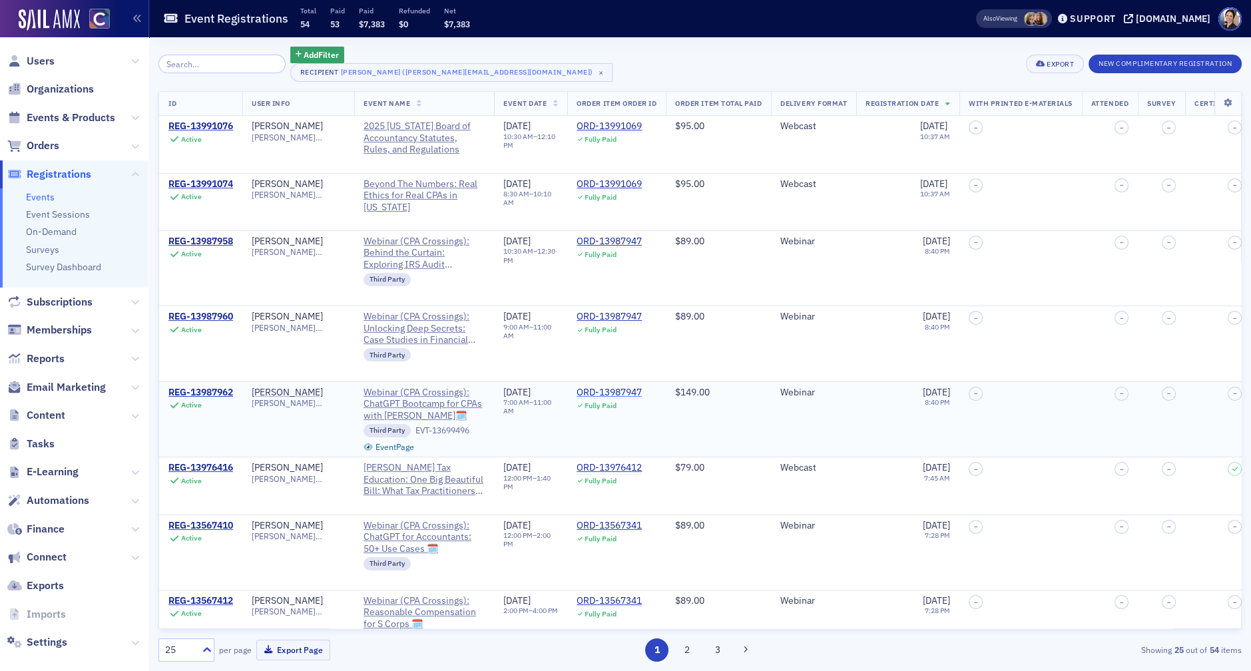
click at [630, 389] on div "ORD-13987947" at bounding box center [608, 393] width 65 height 12
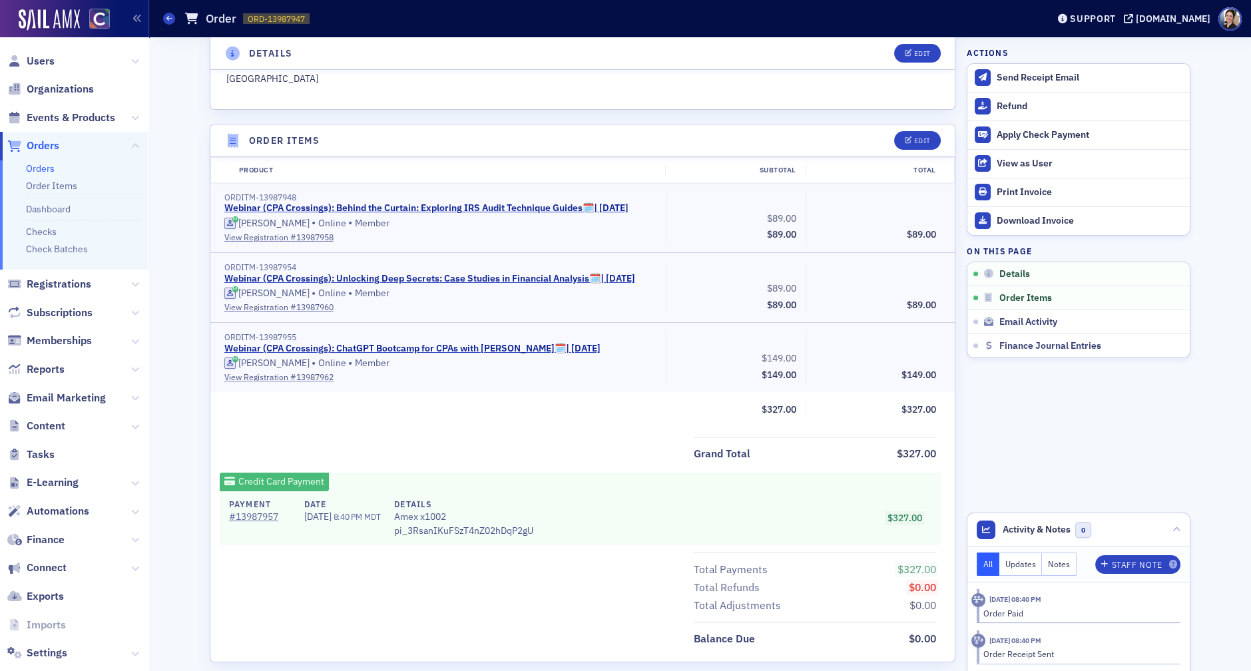
scroll to position [408, 0]
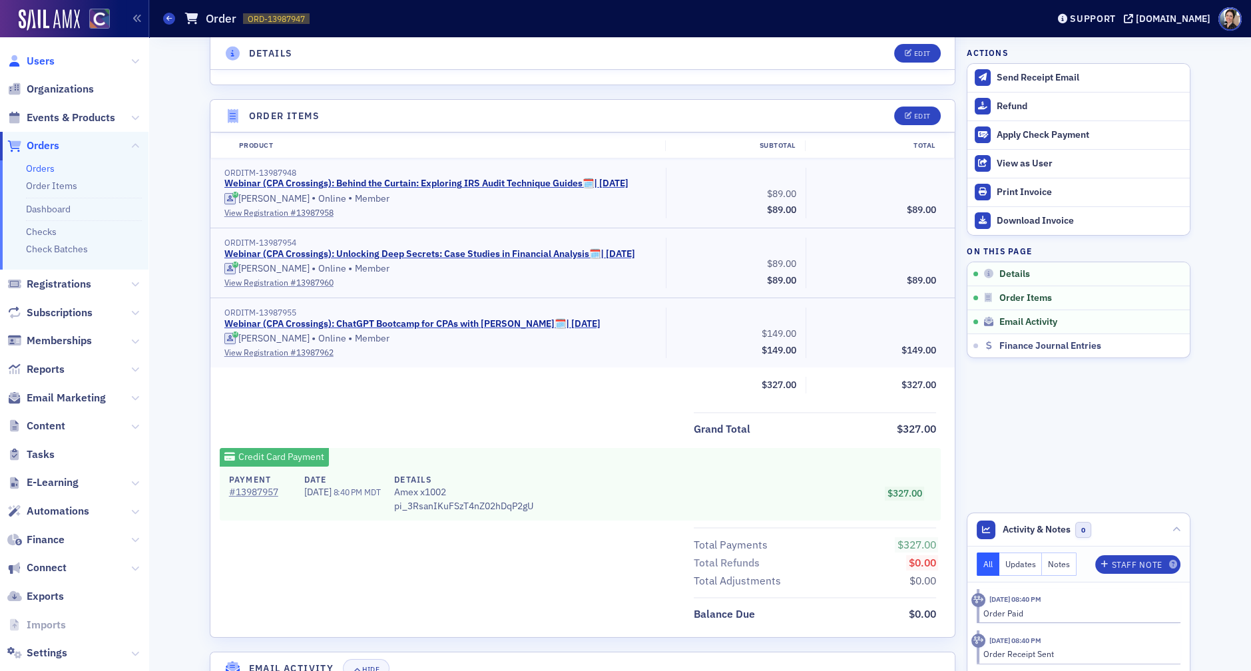
click at [46, 62] on span "Users" at bounding box center [41, 61] width 28 height 15
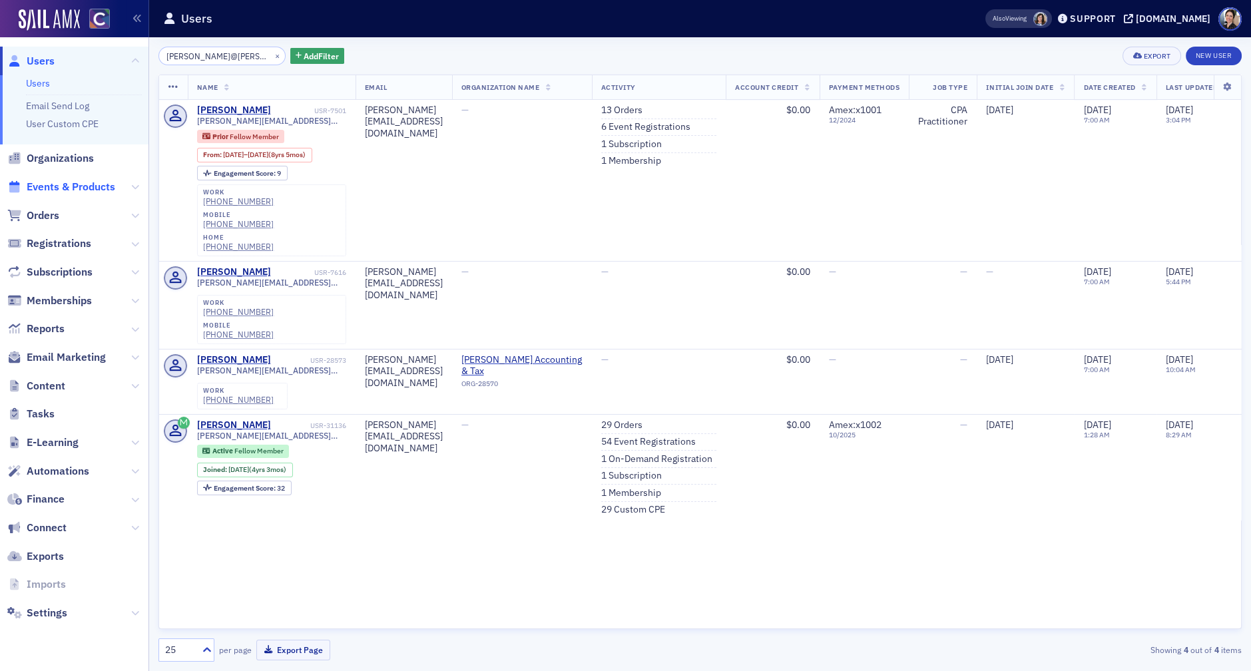
click at [58, 188] on span "Events & Products" at bounding box center [71, 187] width 89 height 15
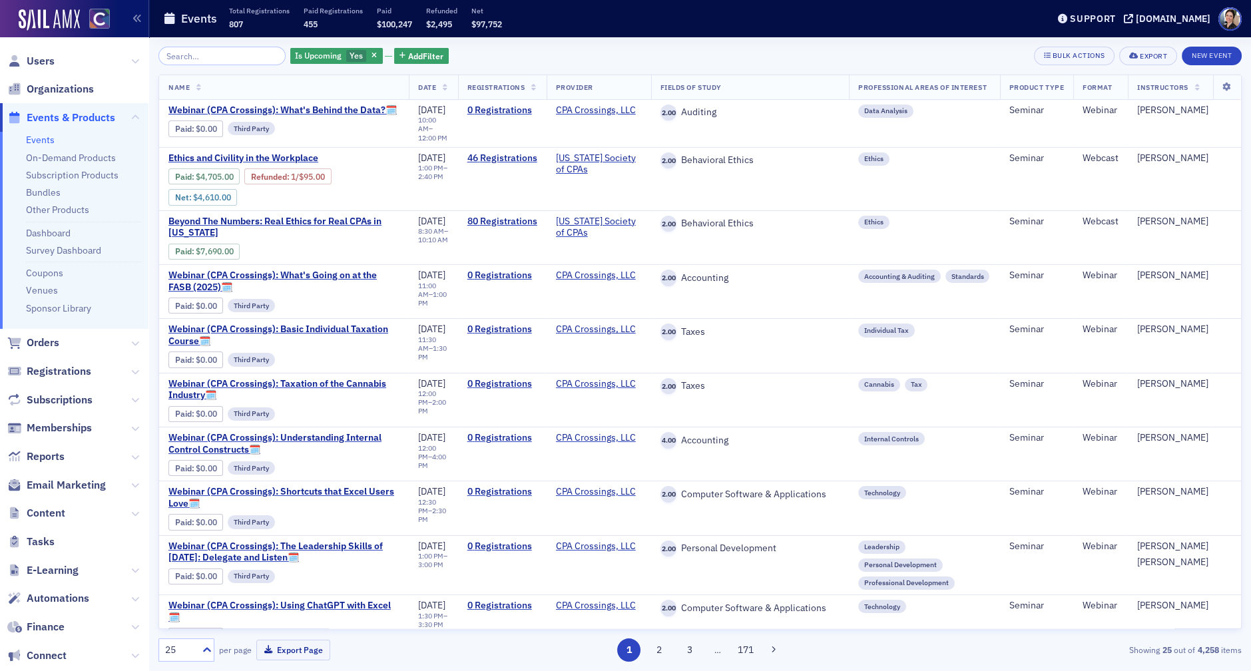
click at [211, 57] on input "search" at bounding box center [221, 56] width 127 height 19
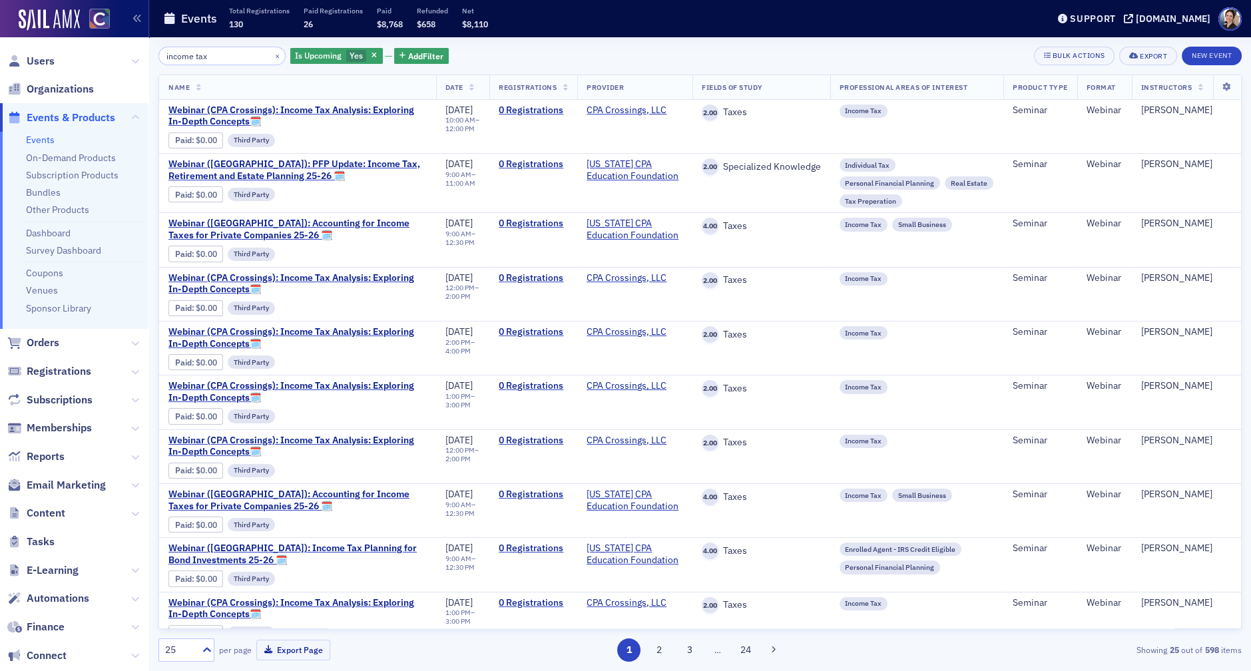
click at [164, 55] on input "income tax" at bounding box center [221, 56] width 127 height 19
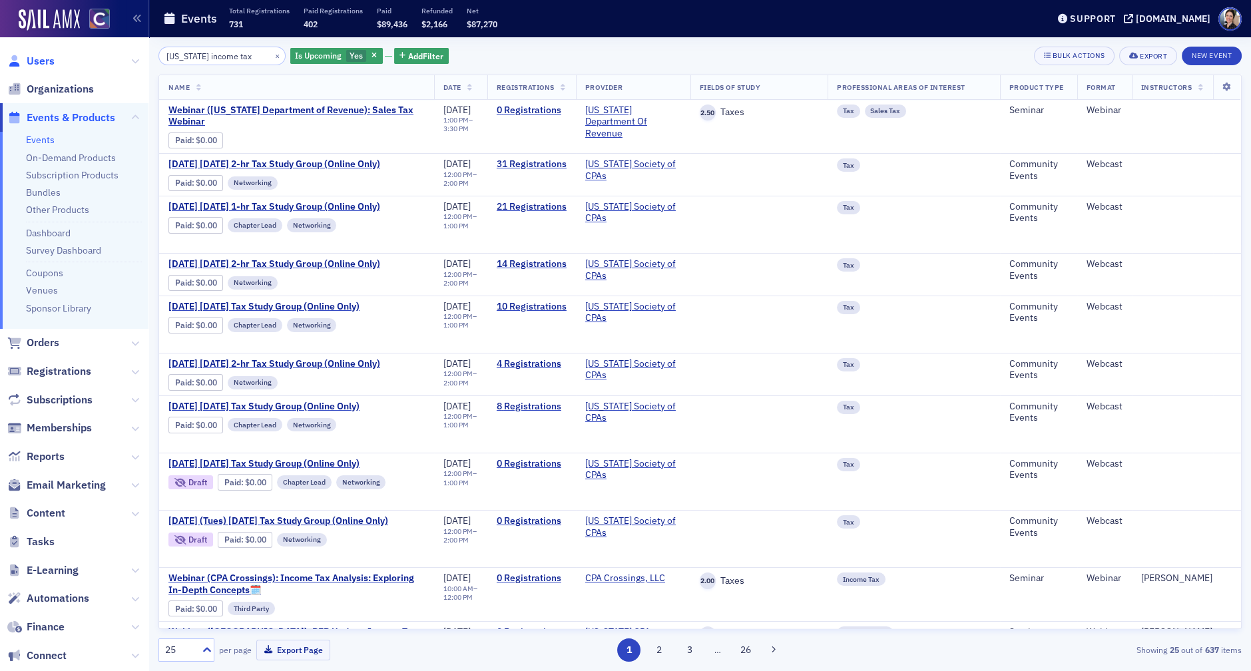
type input "colorado income tax"
click at [45, 59] on span "Users" at bounding box center [41, 61] width 28 height 15
